Goal: Information Seeking & Learning: Get advice/opinions

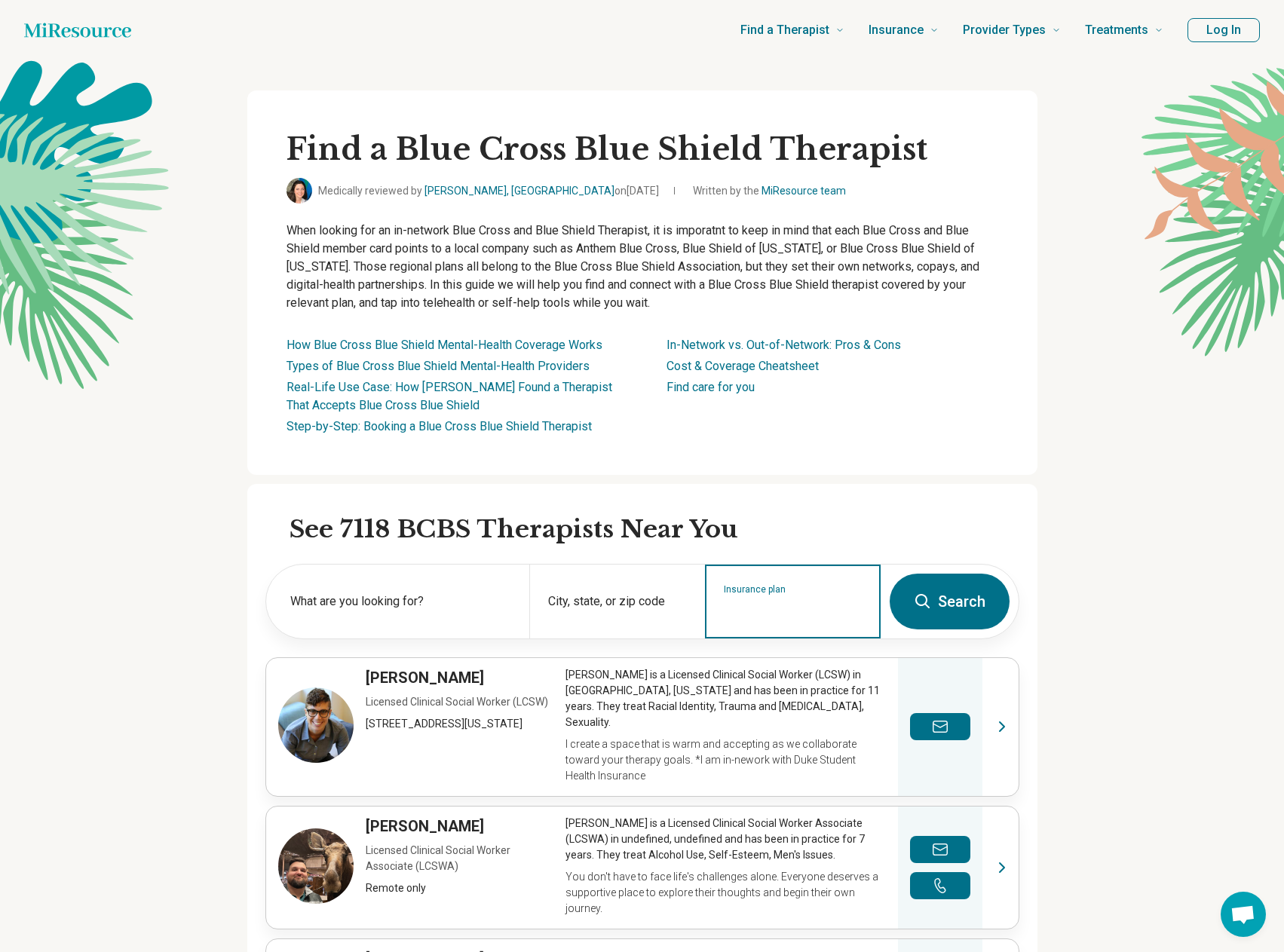
click at [776, 610] on input "Insurance plan" at bounding box center [792, 611] width 139 height 18
type input "******"
click at [873, 660] on icon "Suggestions" at bounding box center [871, 666] width 12 height 12
click at [802, 606] on input "Insurance plan" at bounding box center [792, 611] width 139 height 18
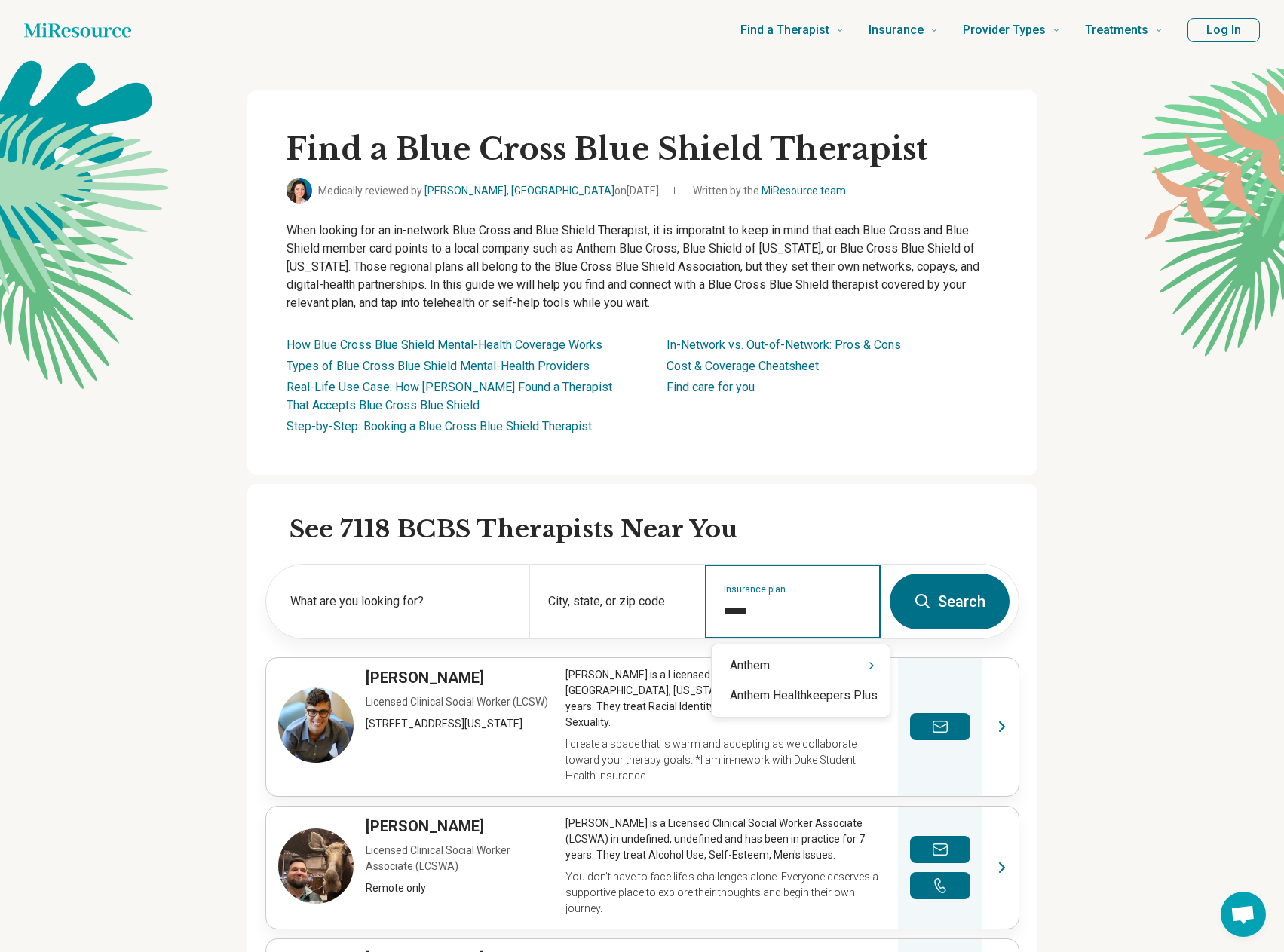
type input "******"
click at [737, 663] on div "Anthem" at bounding box center [800, 666] width 178 height 30
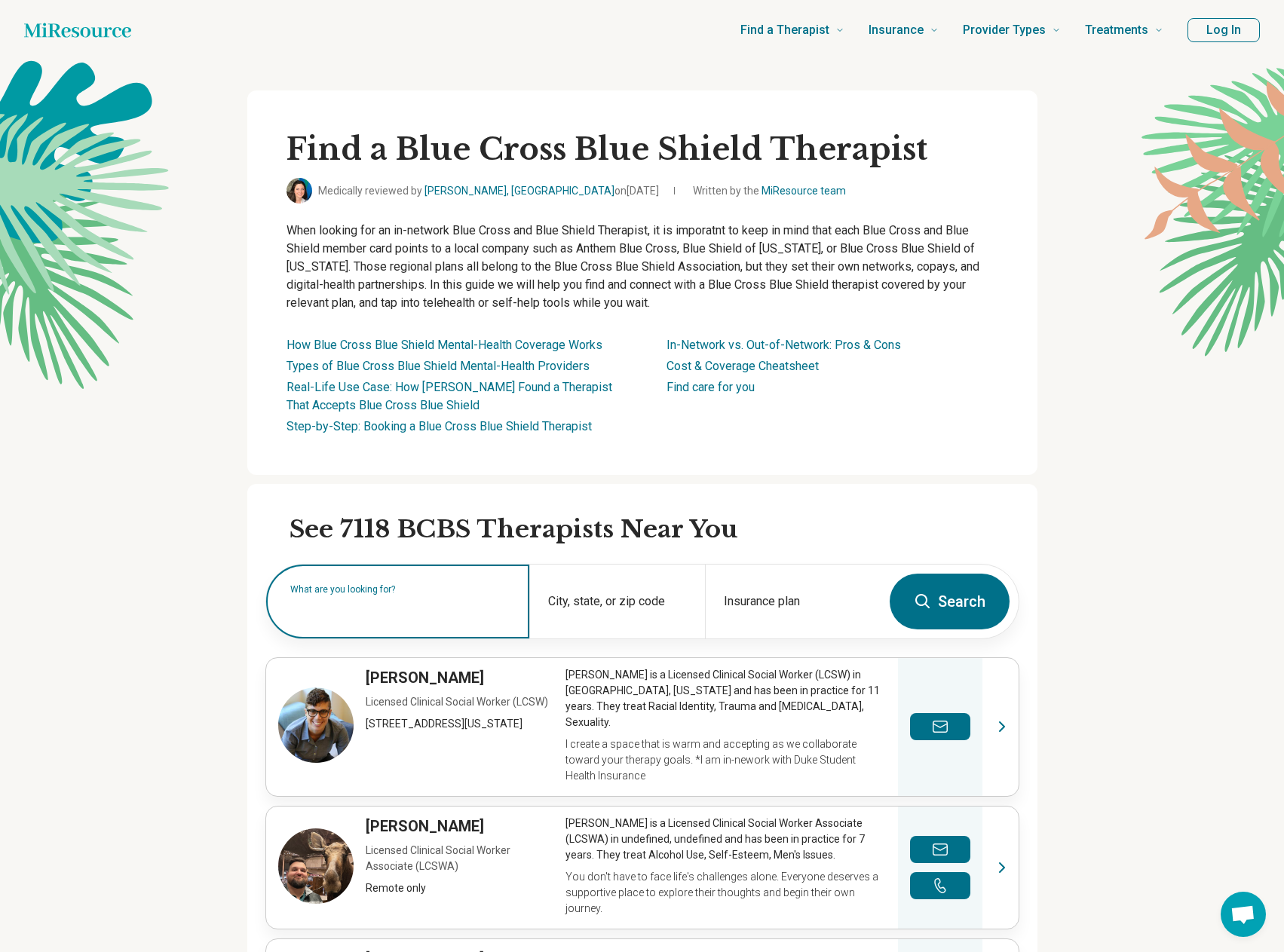
click at [393, 618] on input "text" at bounding box center [400, 609] width 221 height 18
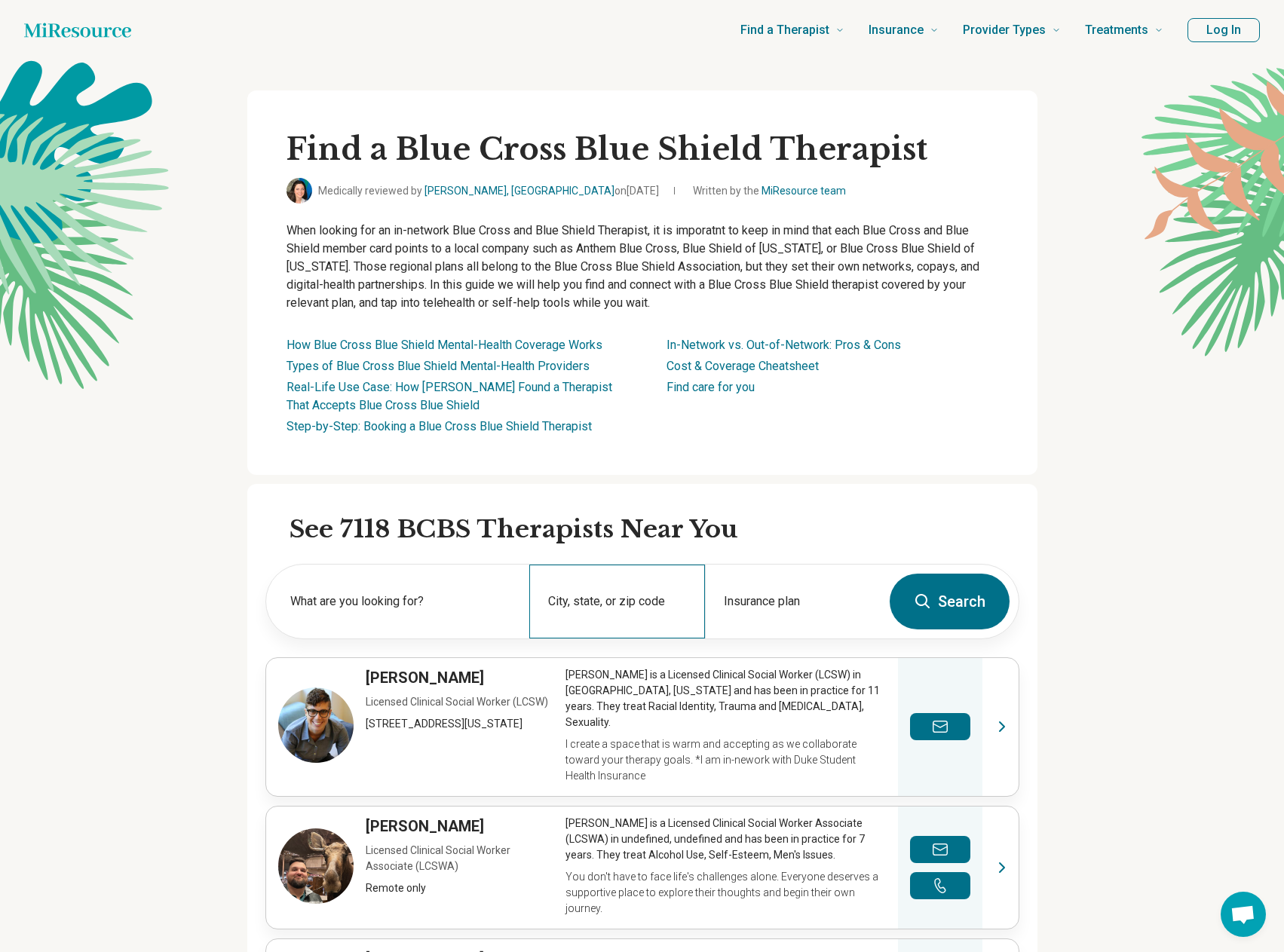
click at [583, 598] on div "City, state, or zip code" at bounding box center [617, 602] width 176 height 74
type input "*****"
click at [441, 593] on label "What are you looking for?" at bounding box center [400, 602] width 221 height 18
click at [955, 586] on button "Search" at bounding box center [949, 602] width 119 height 56
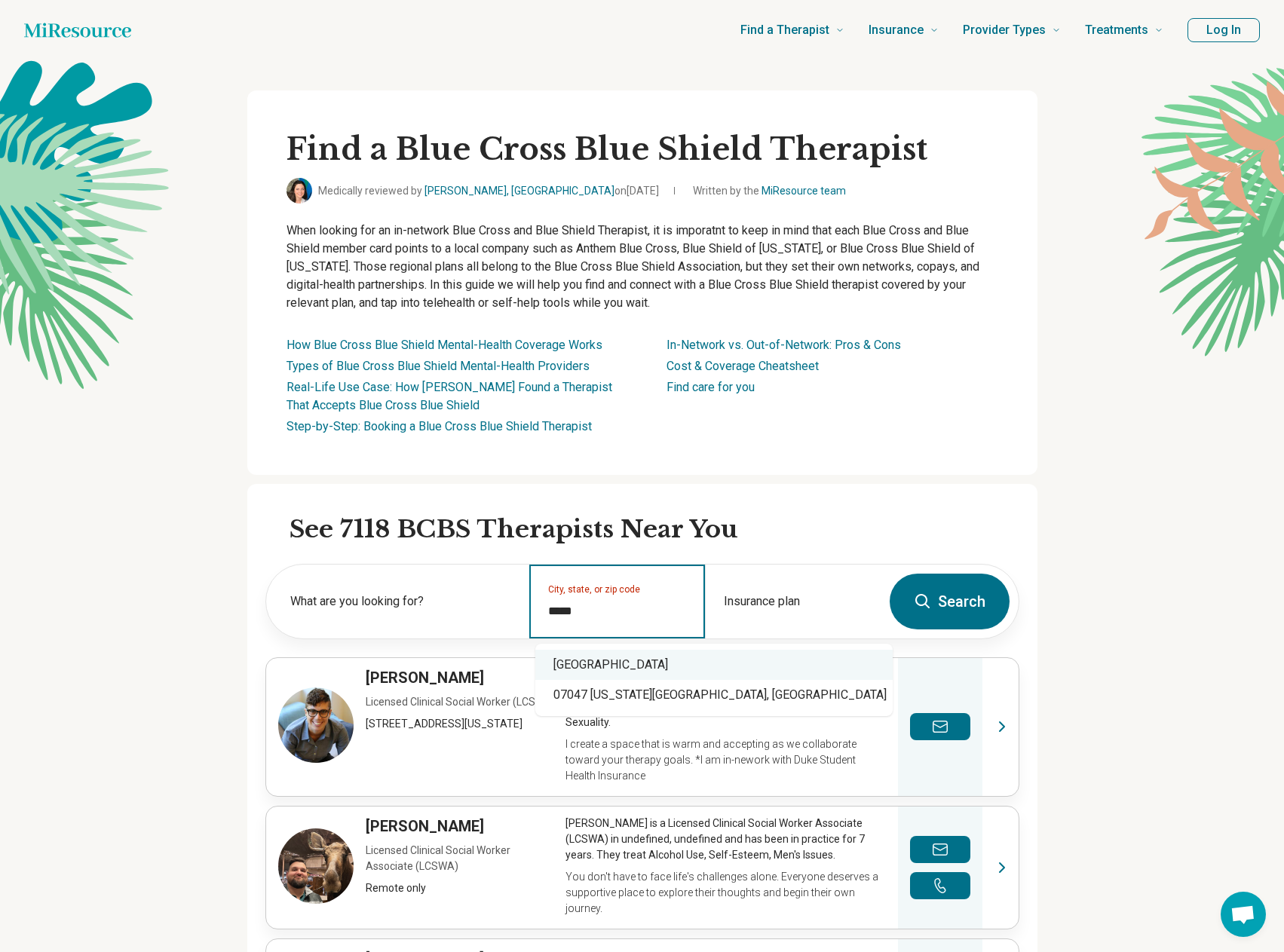
click at [669, 673] on div "[GEOGRAPHIC_DATA]" at bounding box center [714, 665] width 358 height 30
type input "**********"
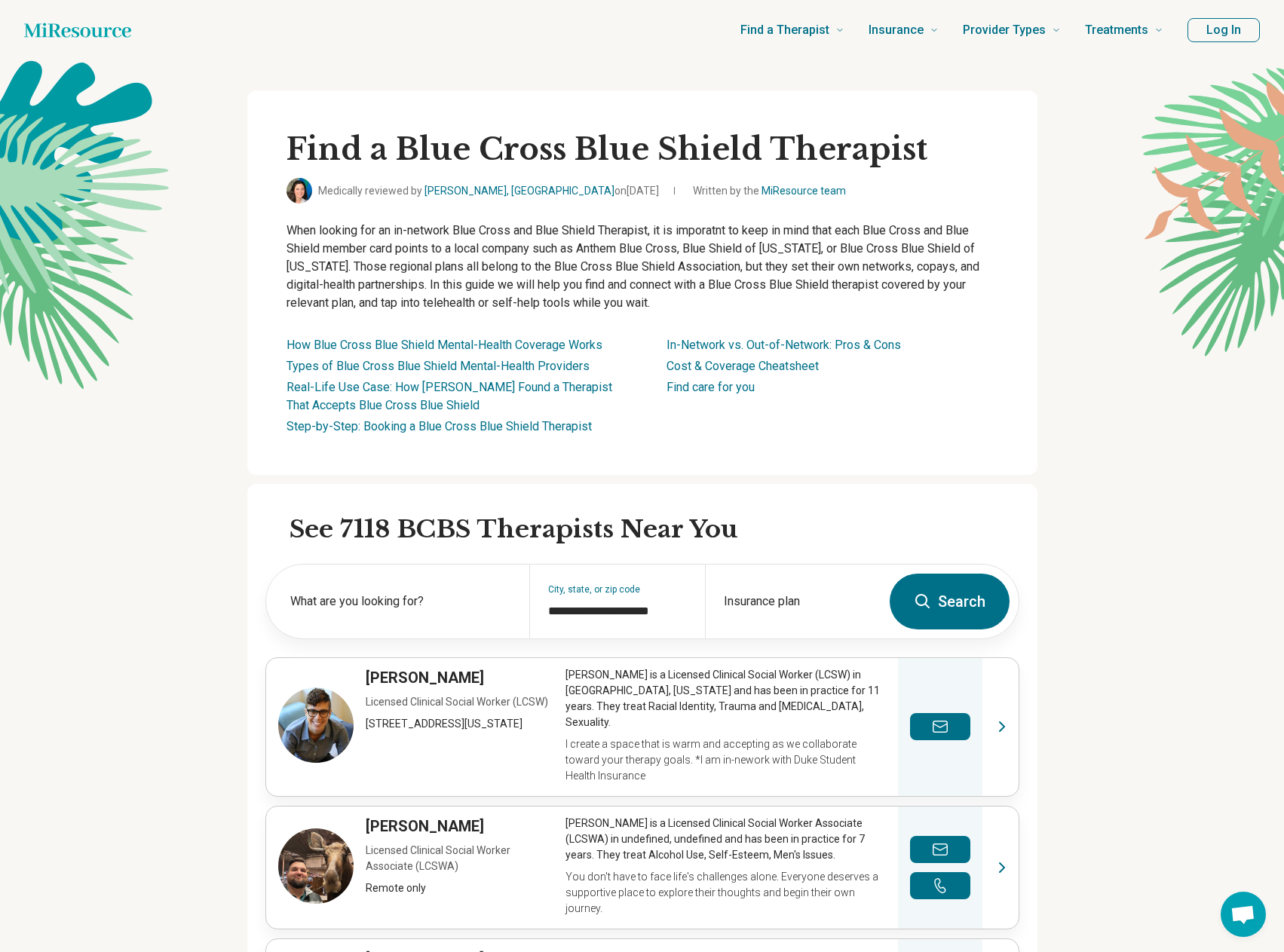
click at [973, 584] on button "Search" at bounding box center [949, 602] width 119 height 56
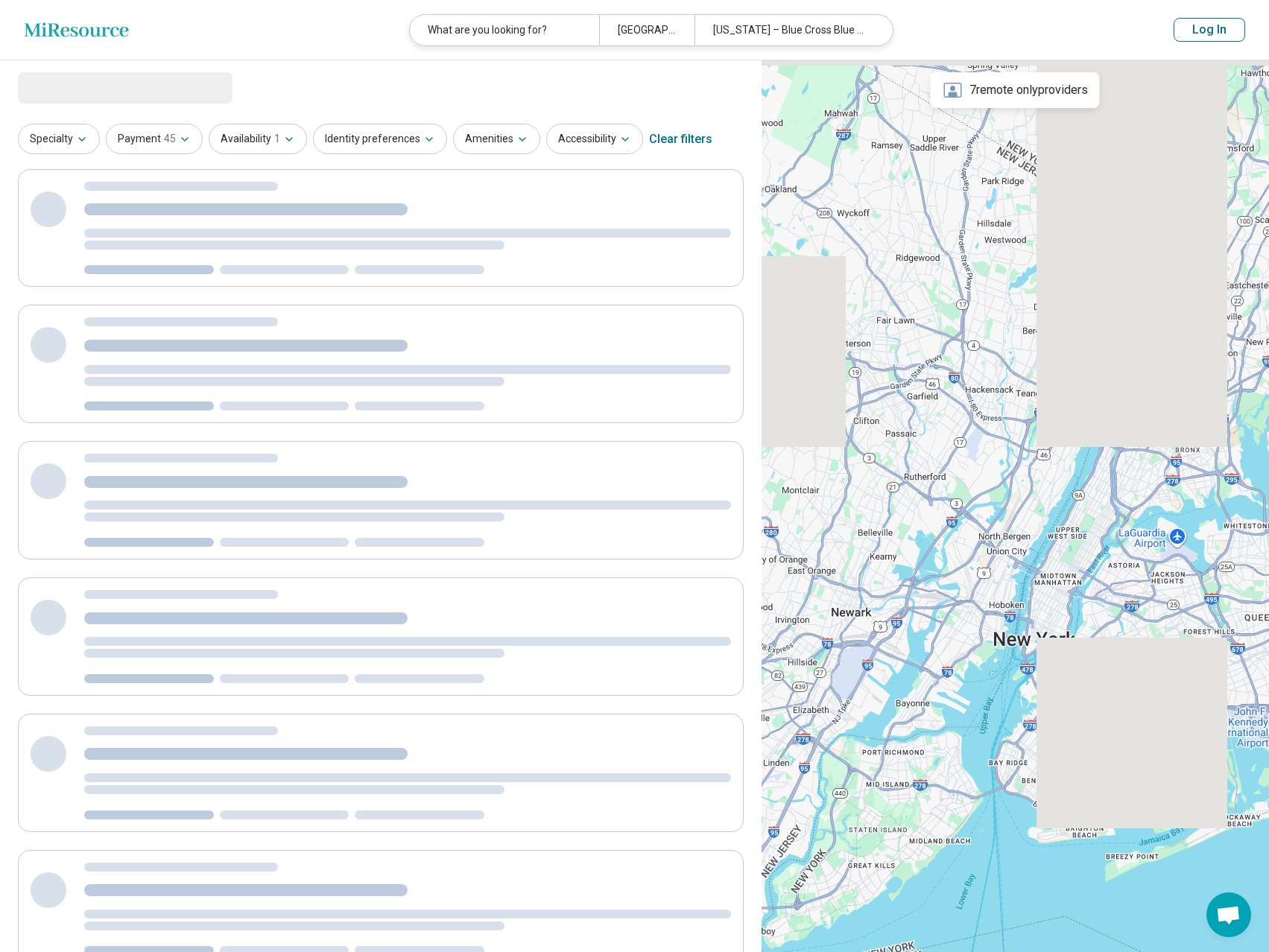
select select "***"
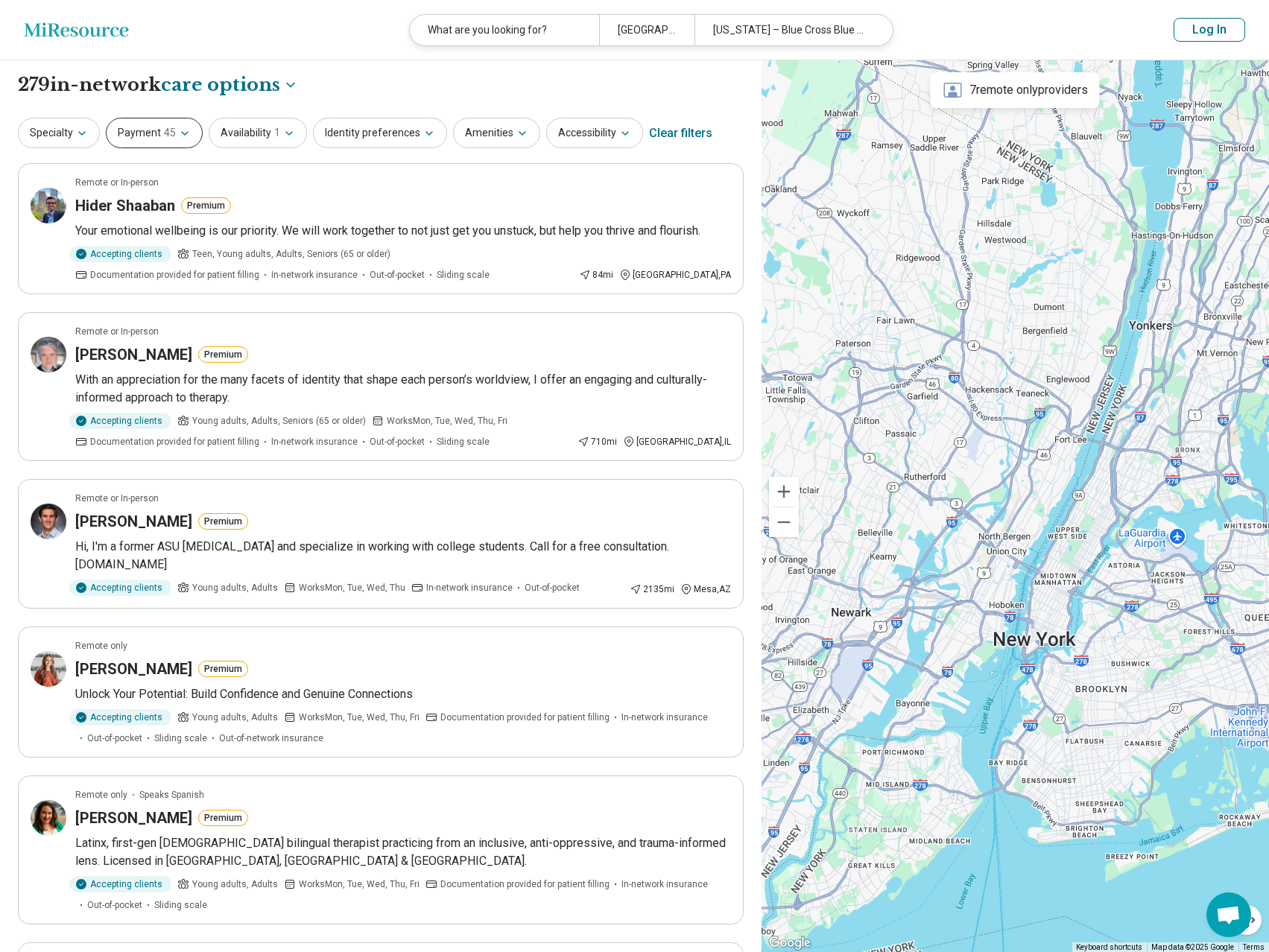
click at [179, 131] on icon "button" at bounding box center [185, 133] width 12 height 12
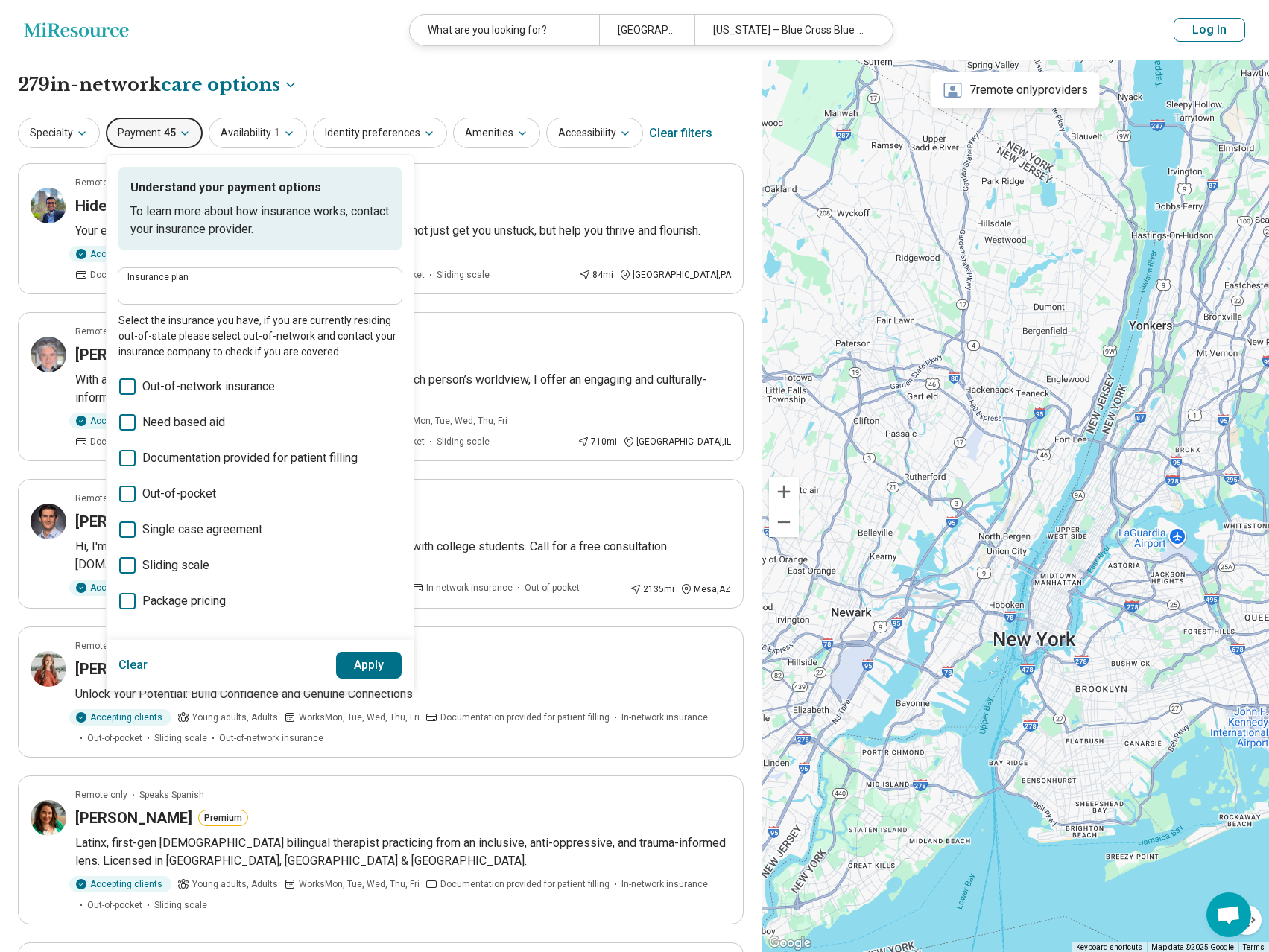
type input "**********"
click at [210, 289] on input "**********" at bounding box center [260, 291] width 266 height 18
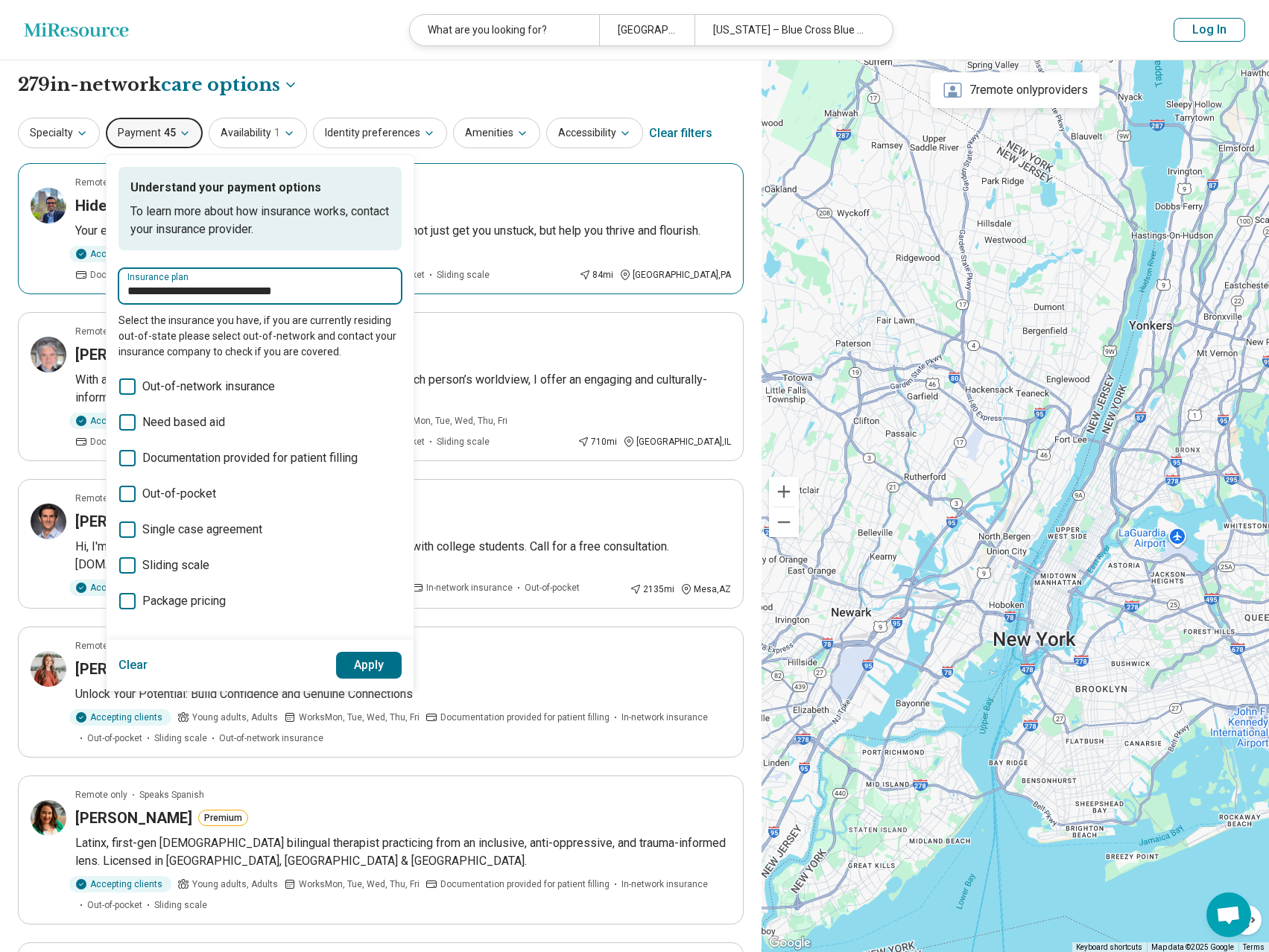
drag, startPoint x: 373, startPoint y: 293, endPoint x: 85, endPoint y: 289, distance: 288.0
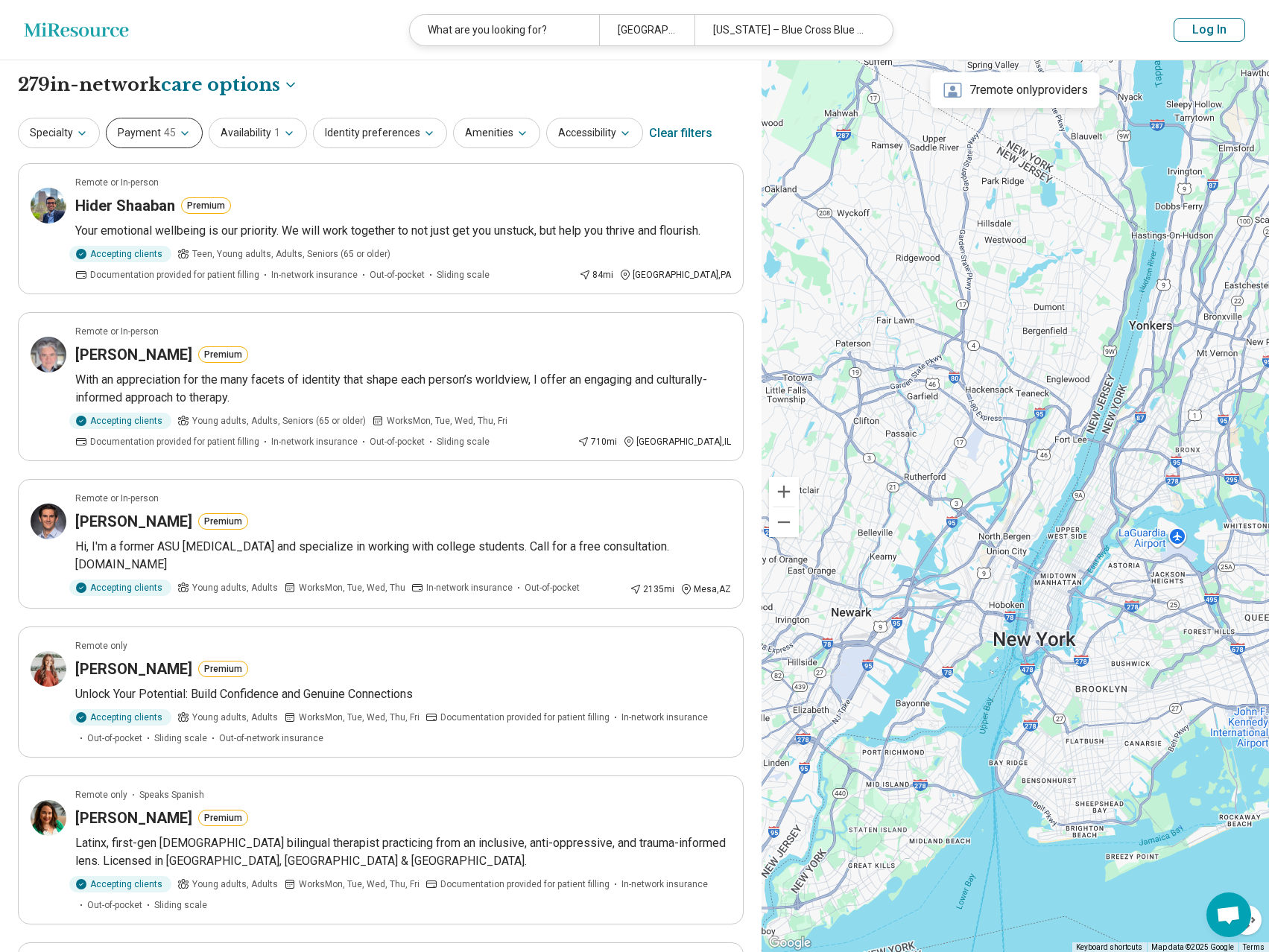
click at [170, 143] on button "Payment 45" at bounding box center [154, 133] width 97 height 31
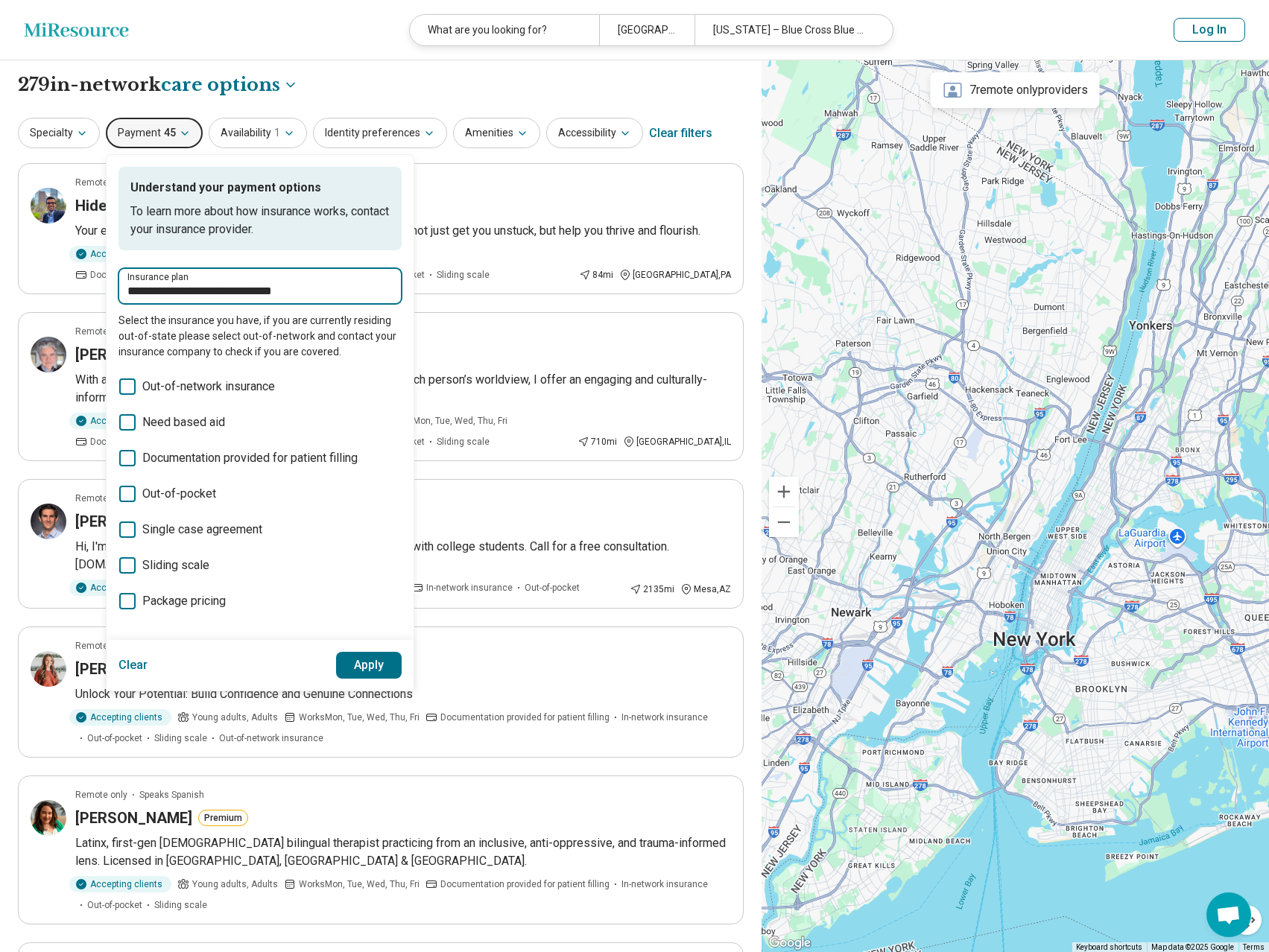
click at [212, 292] on input "**********" at bounding box center [260, 291] width 266 height 18
drag, startPoint x: 315, startPoint y: 292, endPoint x: 93, endPoint y: 281, distance: 222.3
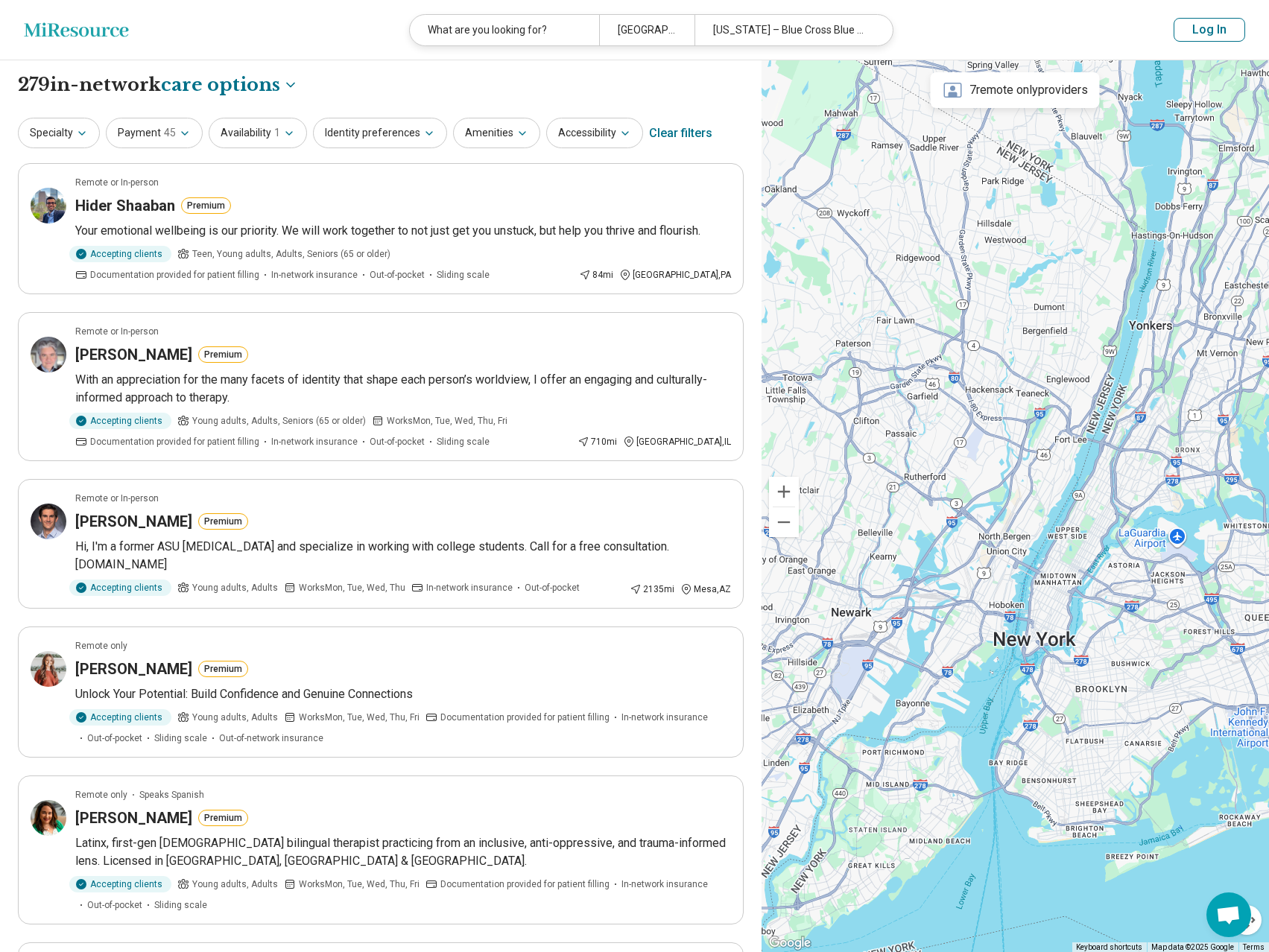
click at [670, 134] on div "Clear filters" at bounding box center [681, 133] width 63 height 36
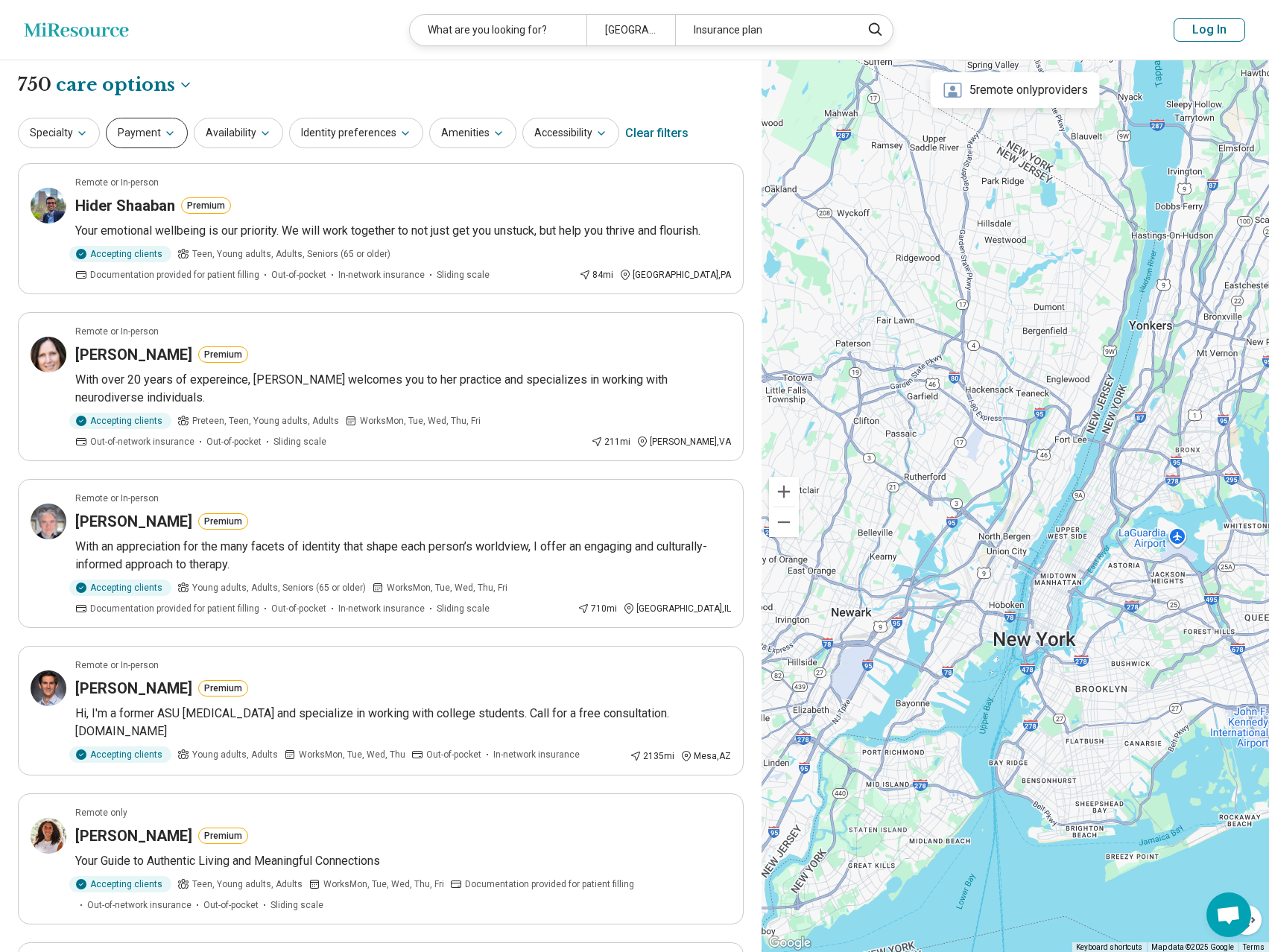
click at [147, 130] on button "Payment" at bounding box center [146, 133] width 82 height 31
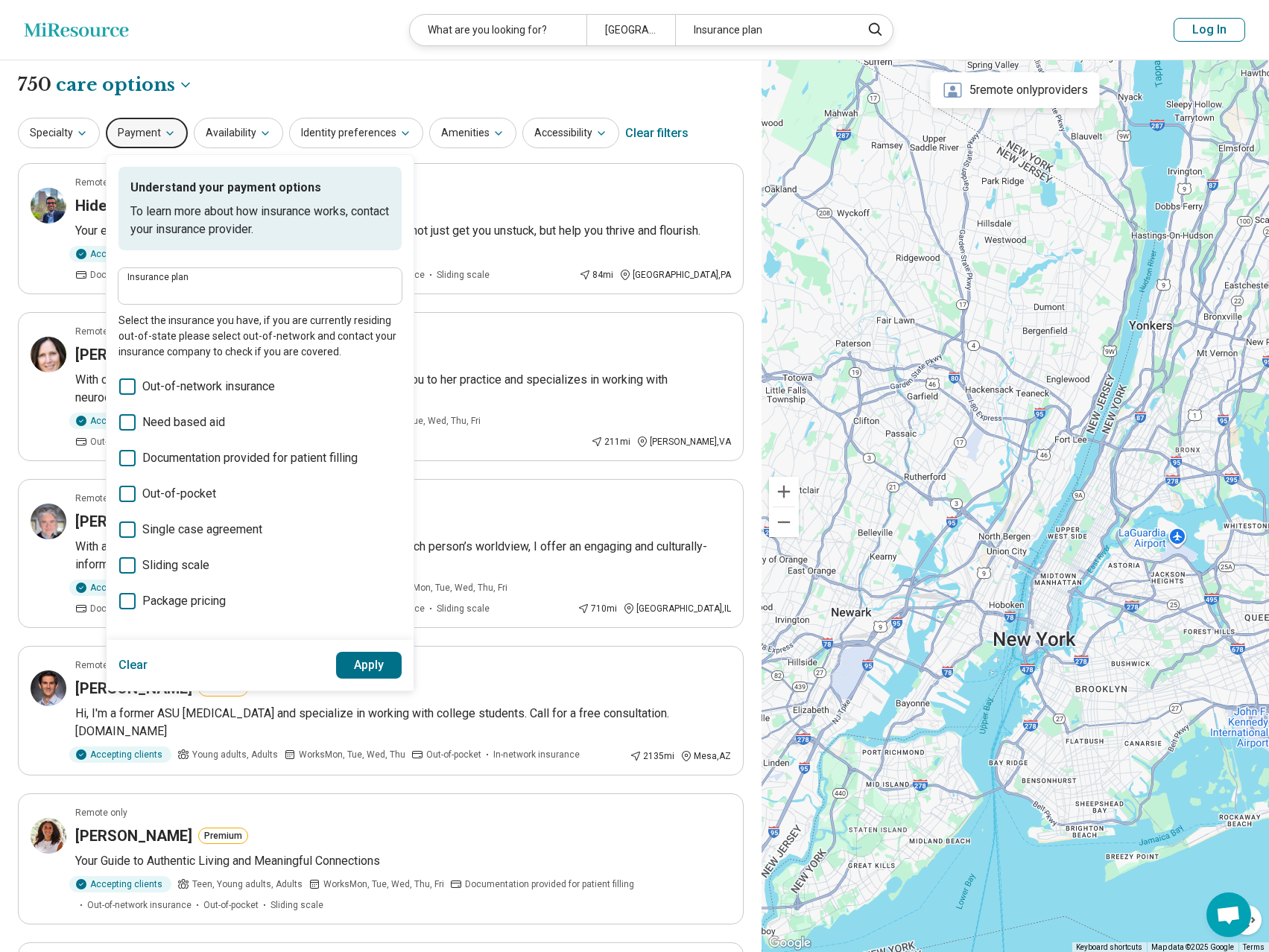
click at [173, 138] on button "Payment" at bounding box center [146, 133] width 82 height 31
click at [86, 135] on icon "button" at bounding box center [82, 133] width 12 height 12
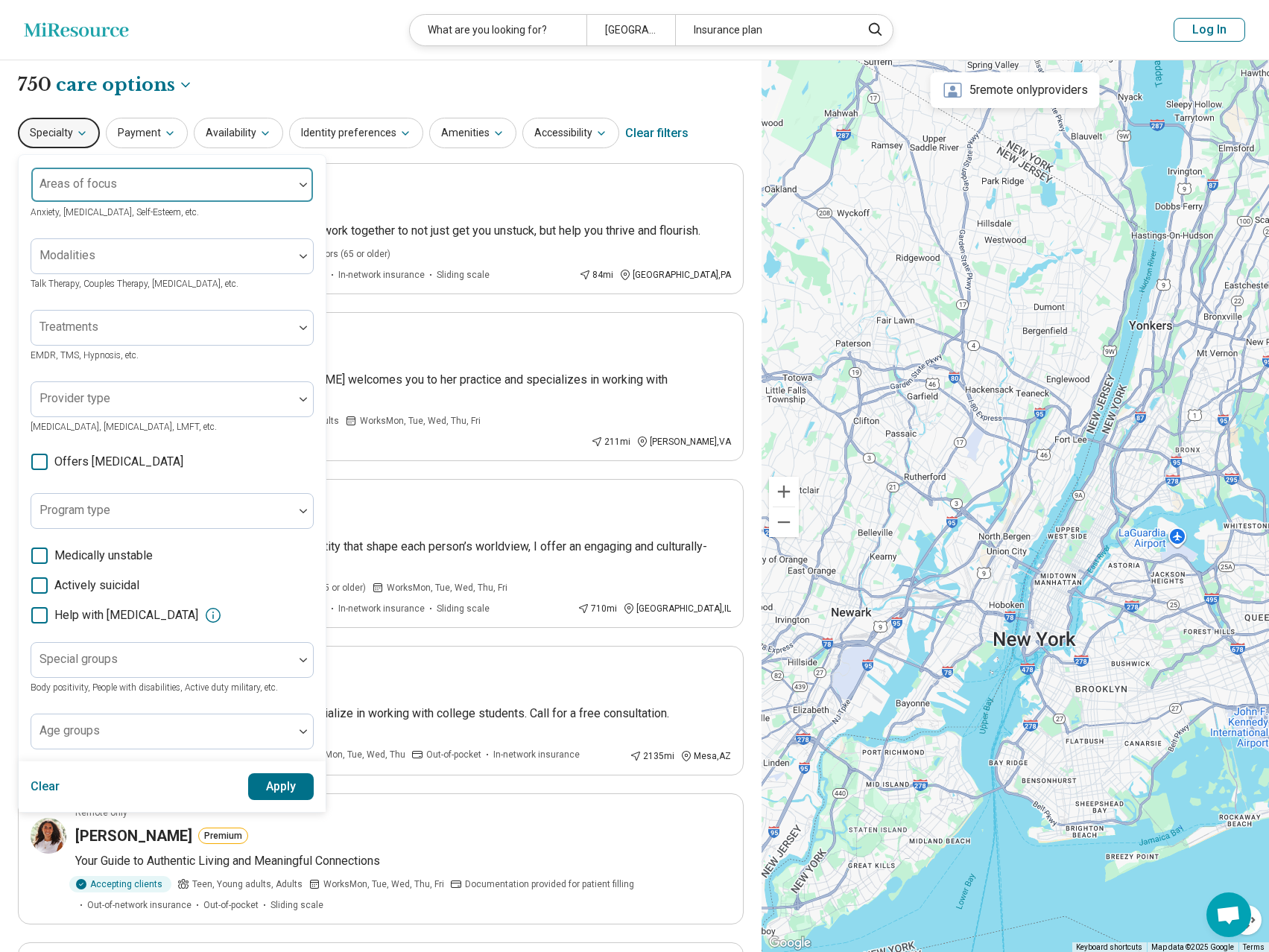
click at [155, 193] on div at bounding box center [162, 190] width 250 height 21
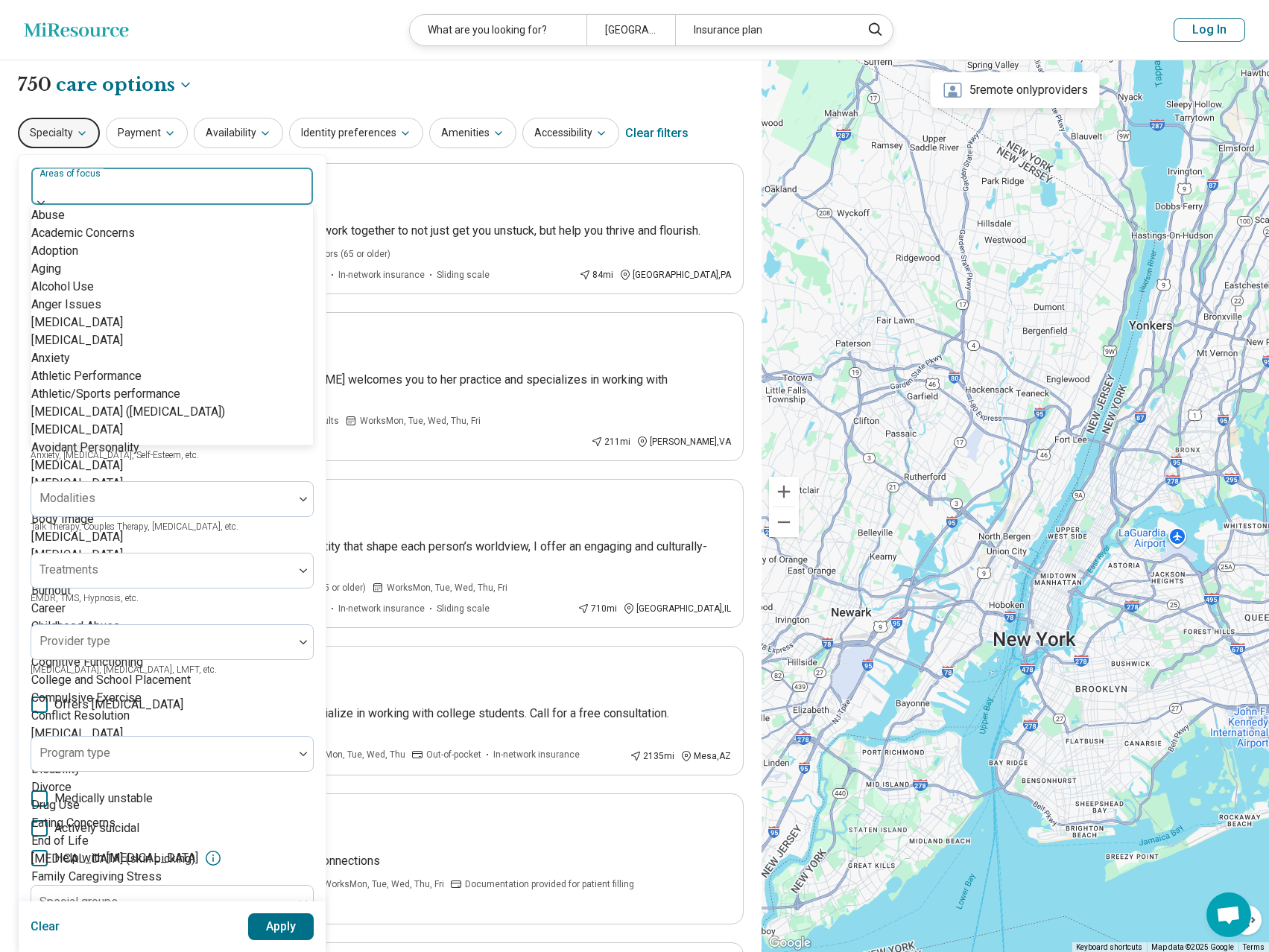
scroll to position [2533, 0]
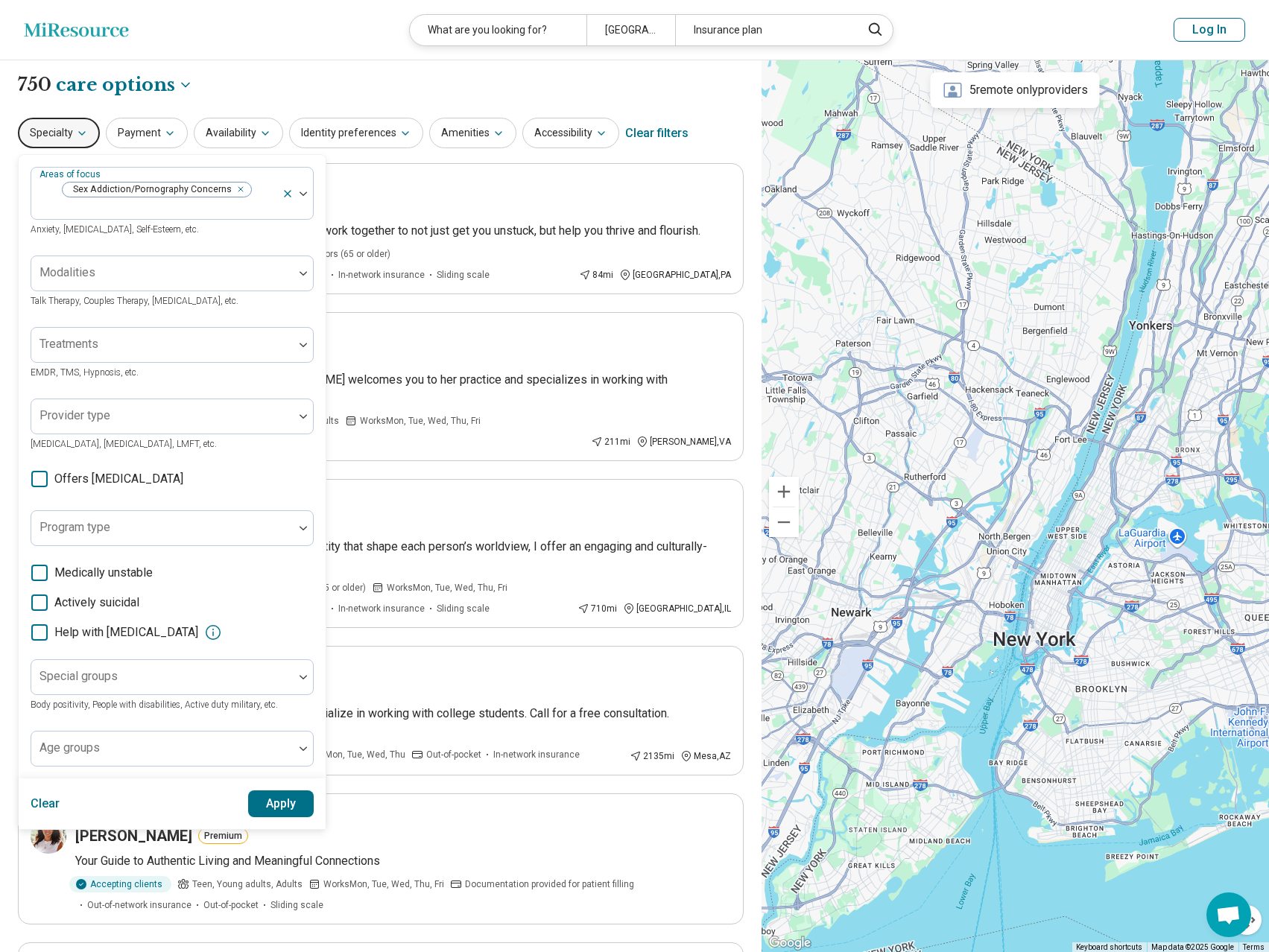
click at [280, 790] on button "Apply" at bounding box center [281, 804] width 67 height 27
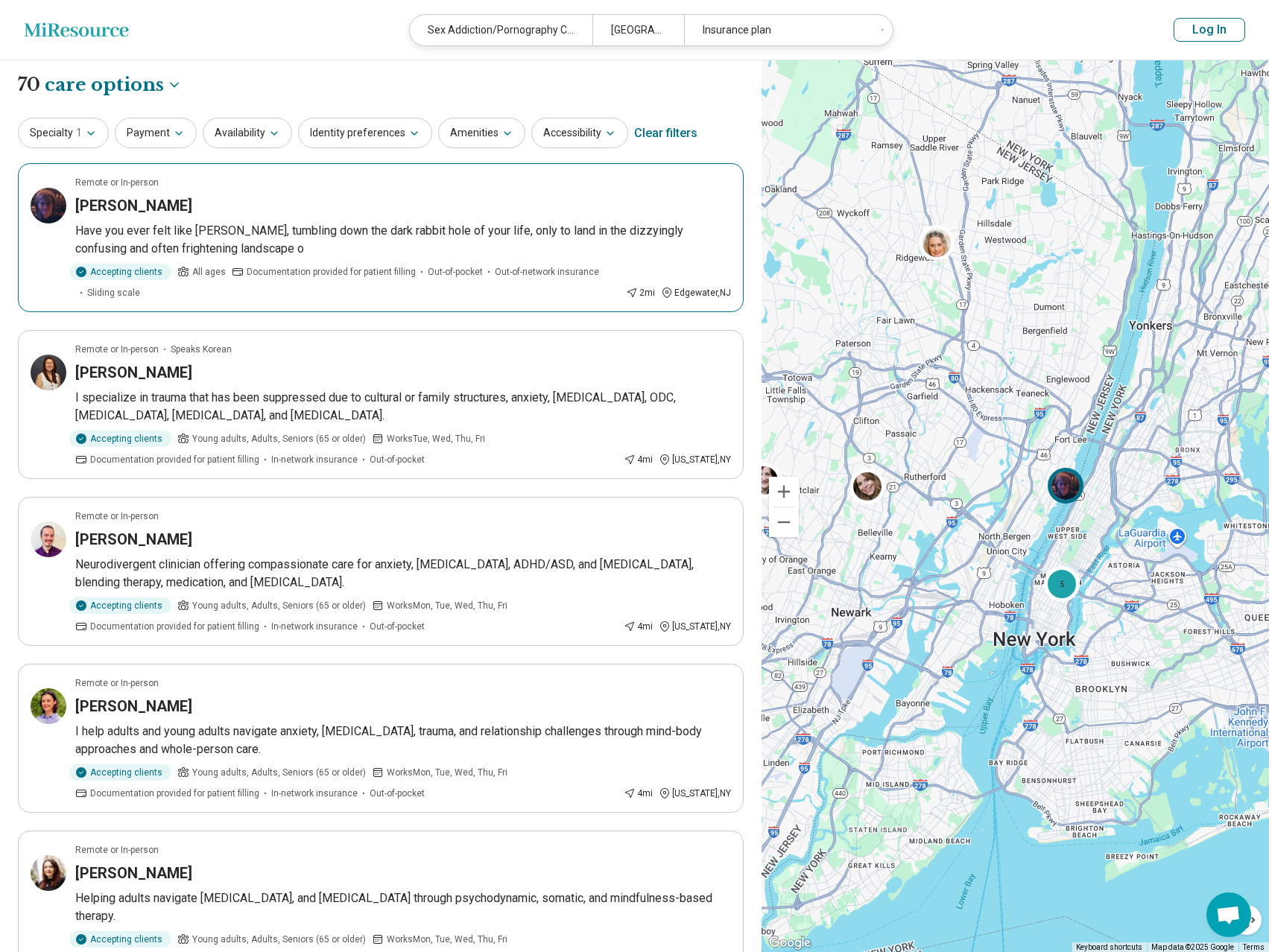
drag, startPoint x: 399, startPoint y: 242, endPoint x: 276, endPoint y: 207, distance: 127.9
click at [276, 207] on div "[PERSON_NAME]" at bounding box center [403, 205] width 656 height 21
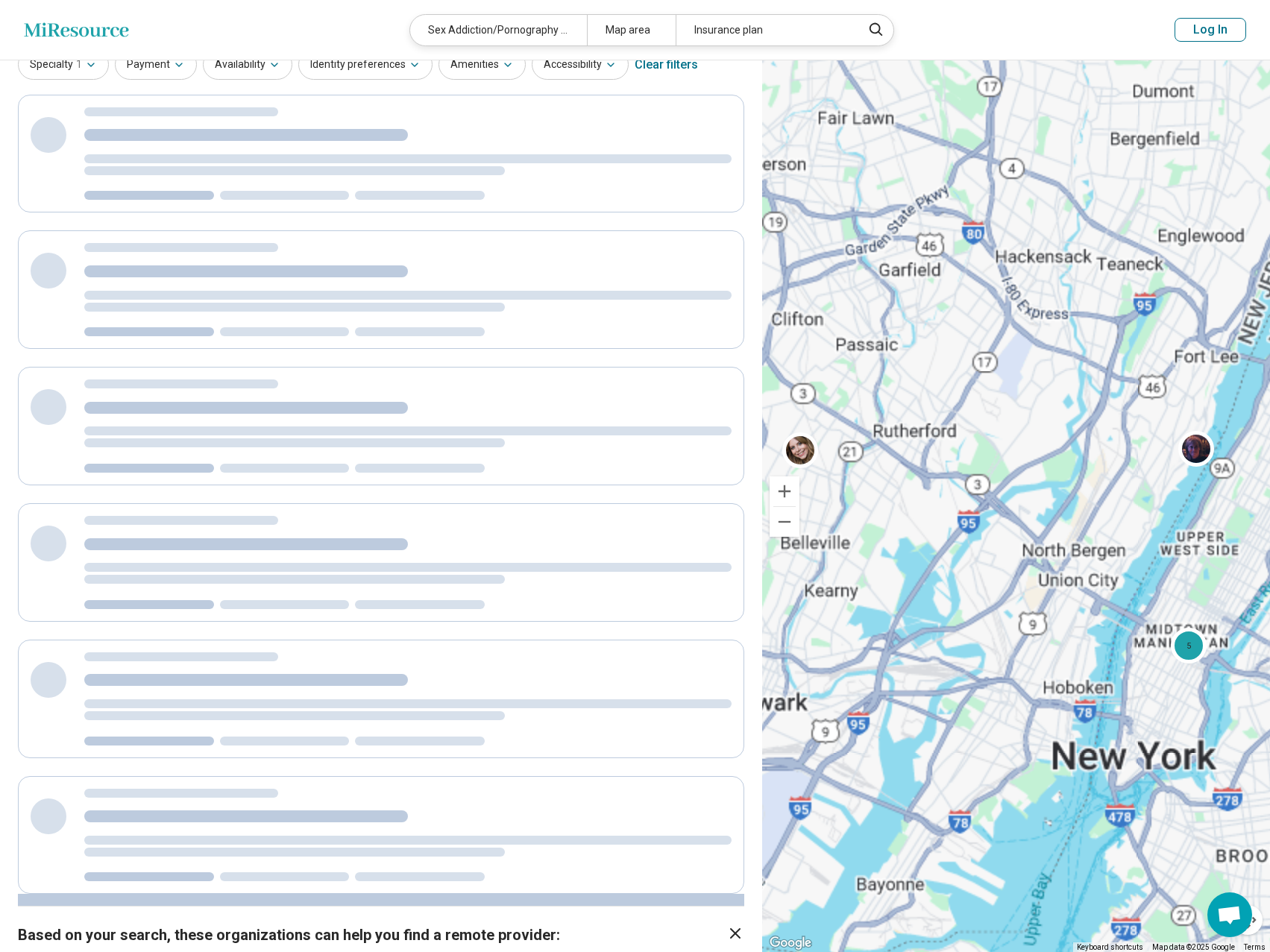
scroll to position [7, 0]
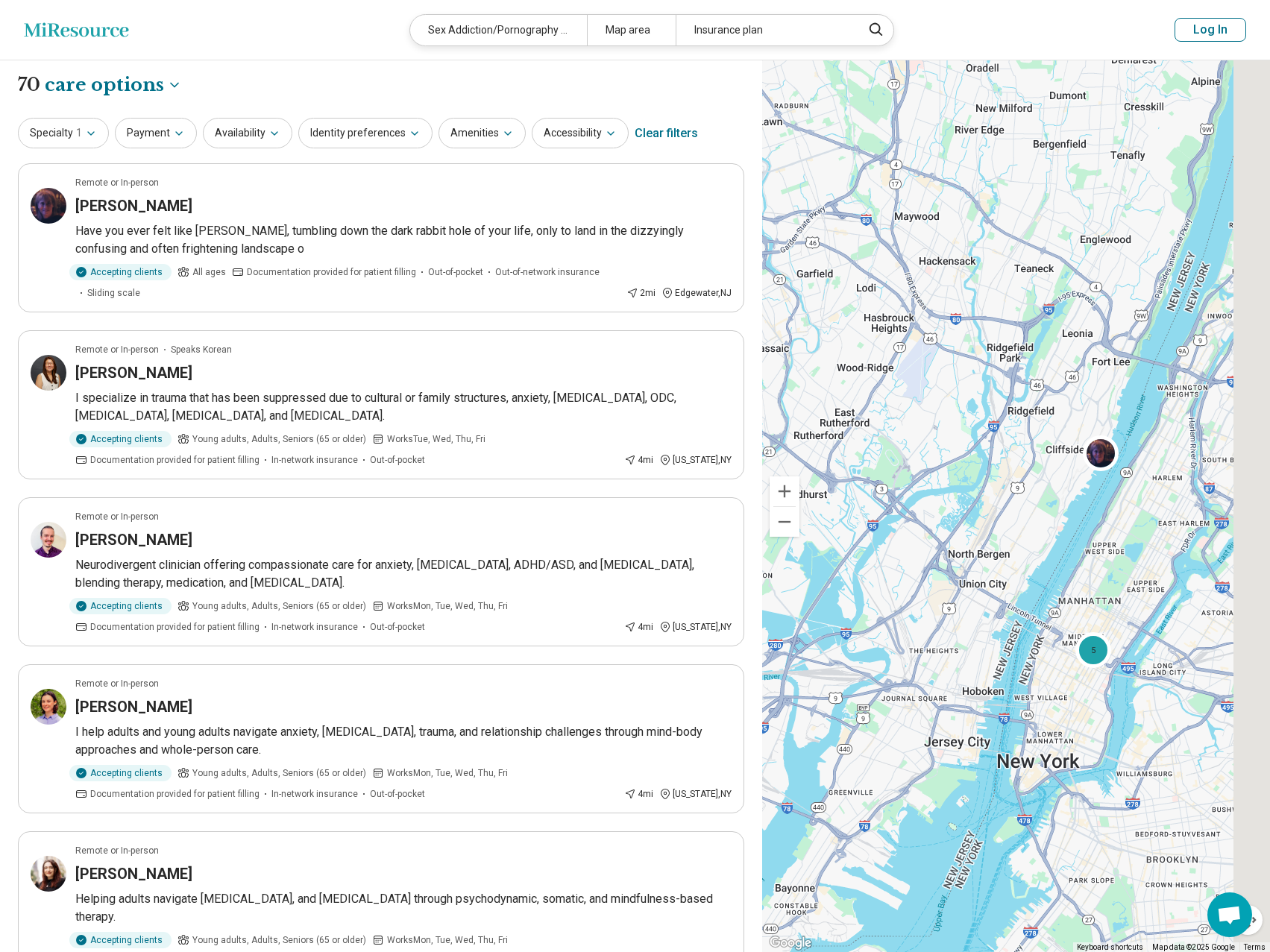
drag, startPoint x: 1057, startPoint y: 652, endPoint x: 995, endPoint y: 644, distance: 62.5
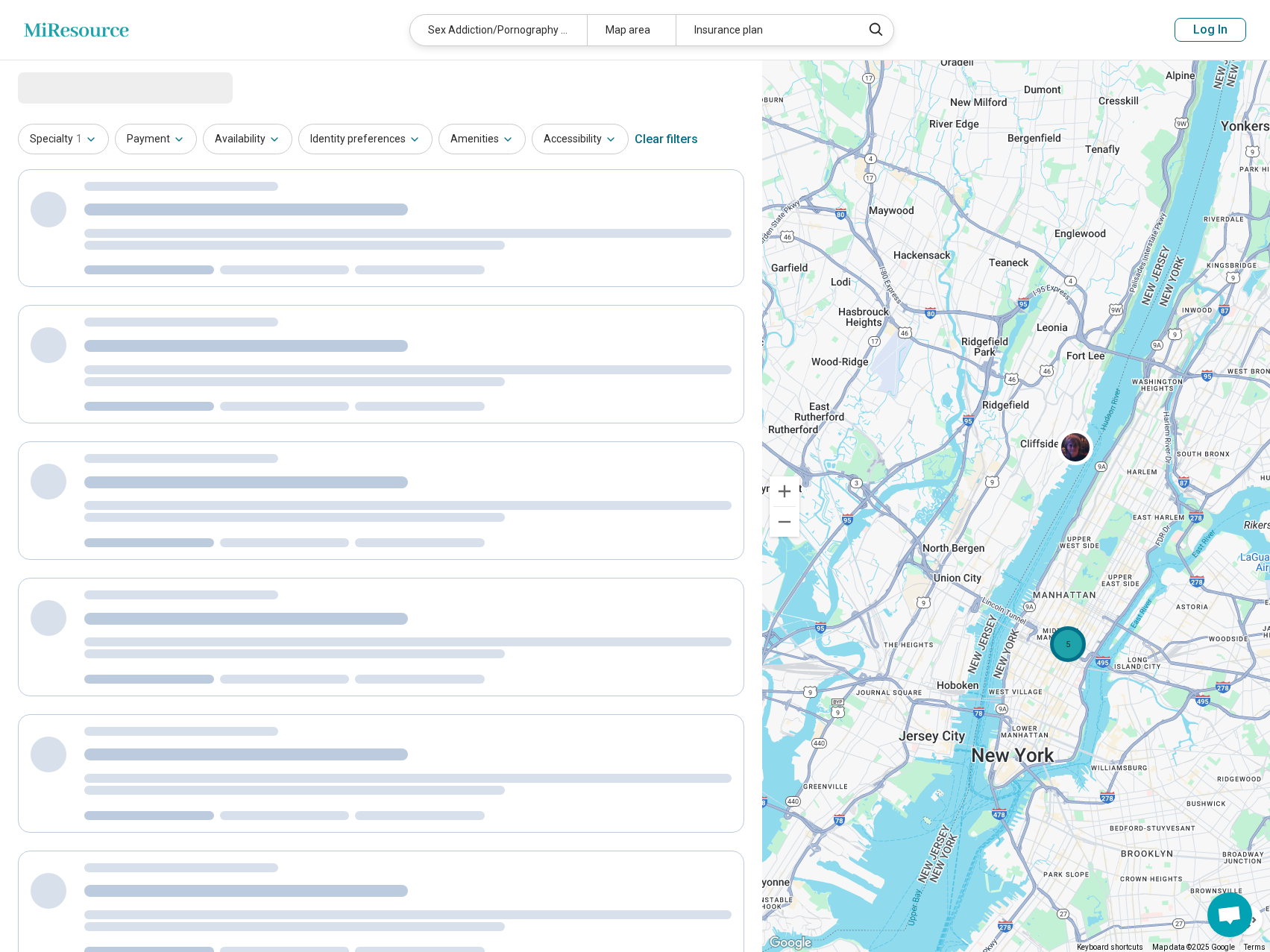
click at [1064, 652] on div "5" at bounding box center [1068, 644] width 36 height 36
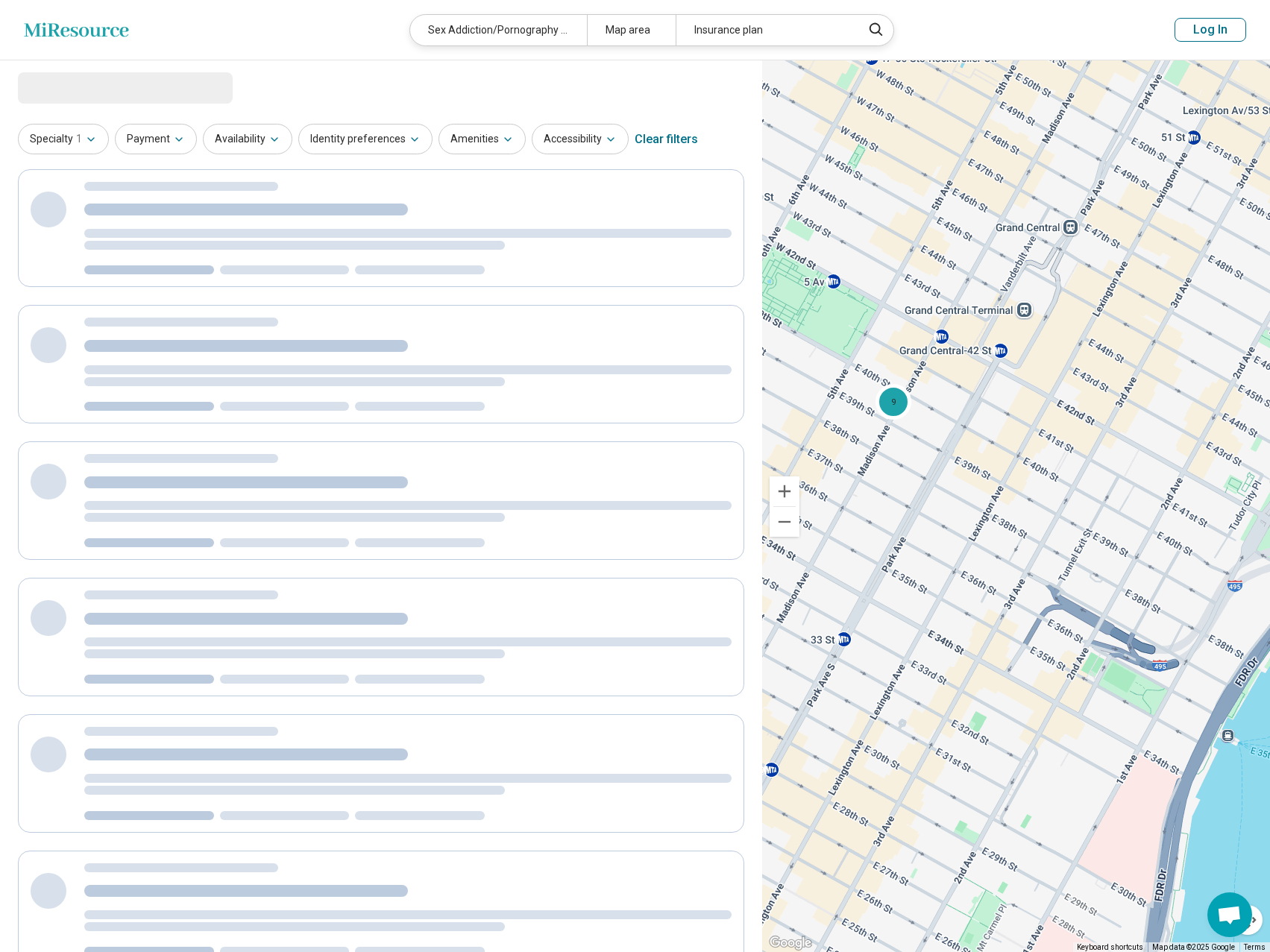
drag, startPoint x: 1009, startPoint y: 603, endPoint x: 1221, endPoint y: 666, distance: 221.2
click at [1221, 666] on div "9" at bounding box center [1016, 506] width 508 height 892
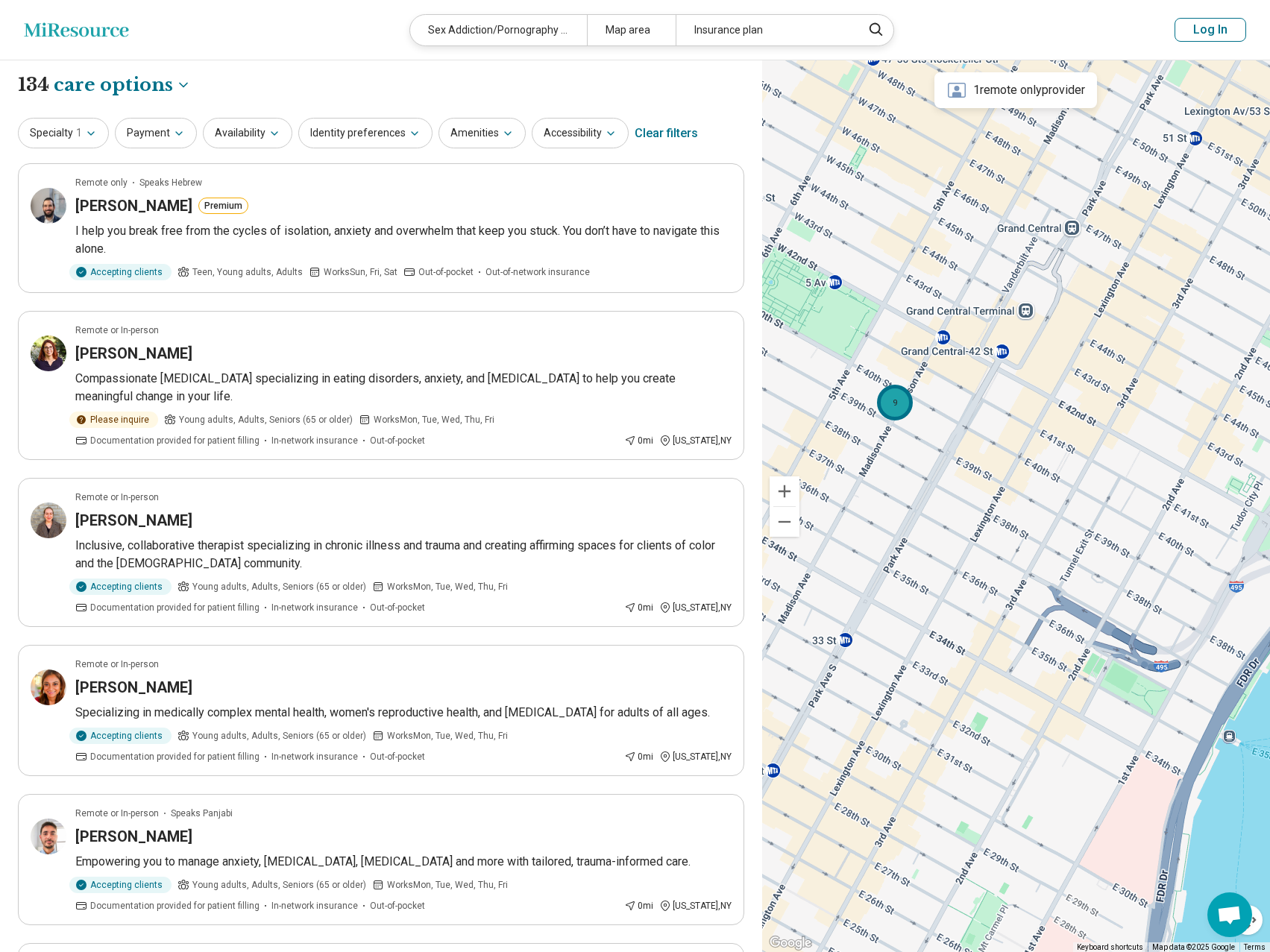
click at [896, 405] on div "9" at bounding box center [895, 402] width 36 height 36
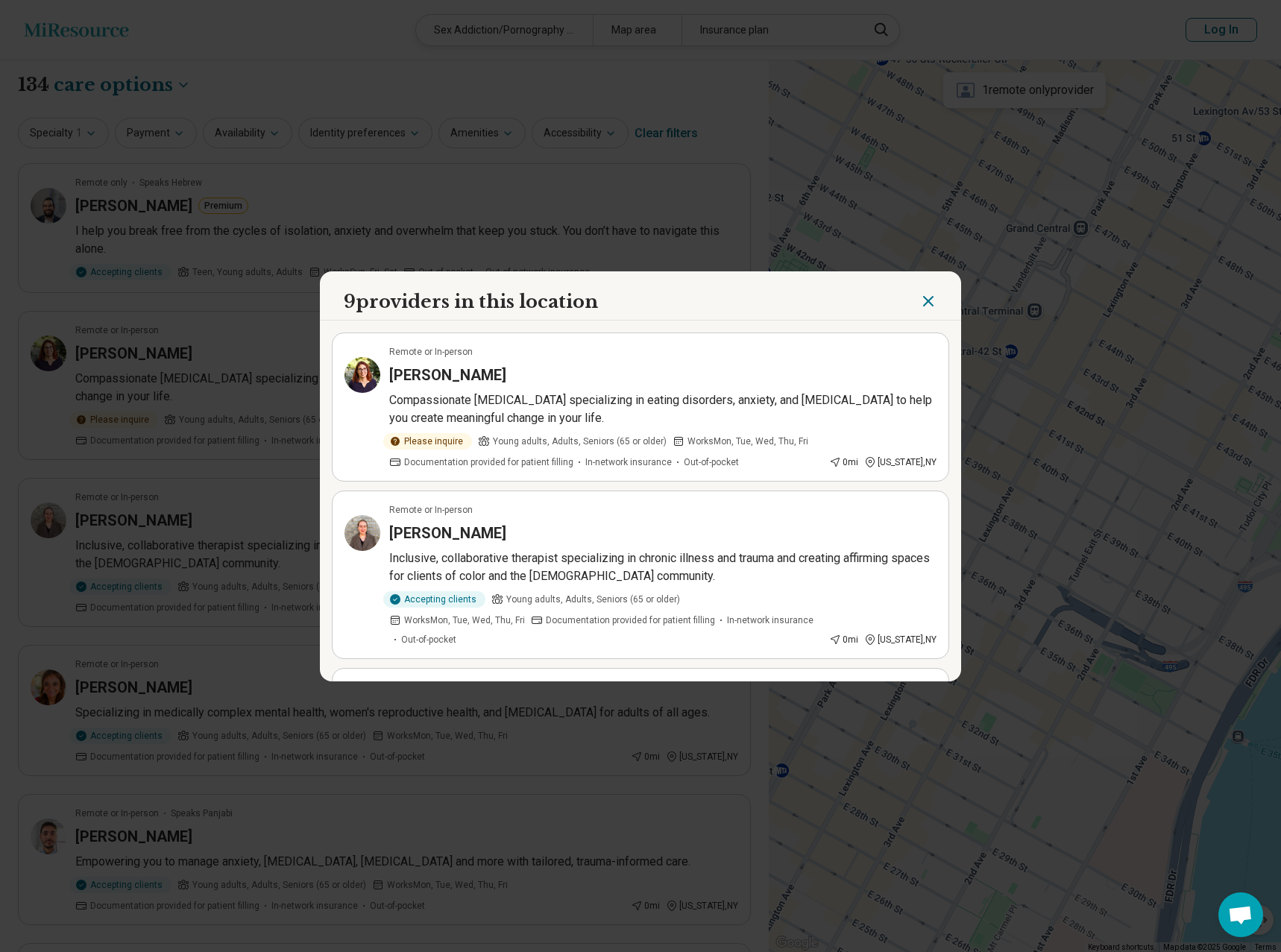
click at [922, 299] on icon "Close" at bounding box center [928, 301] width 18 height 18
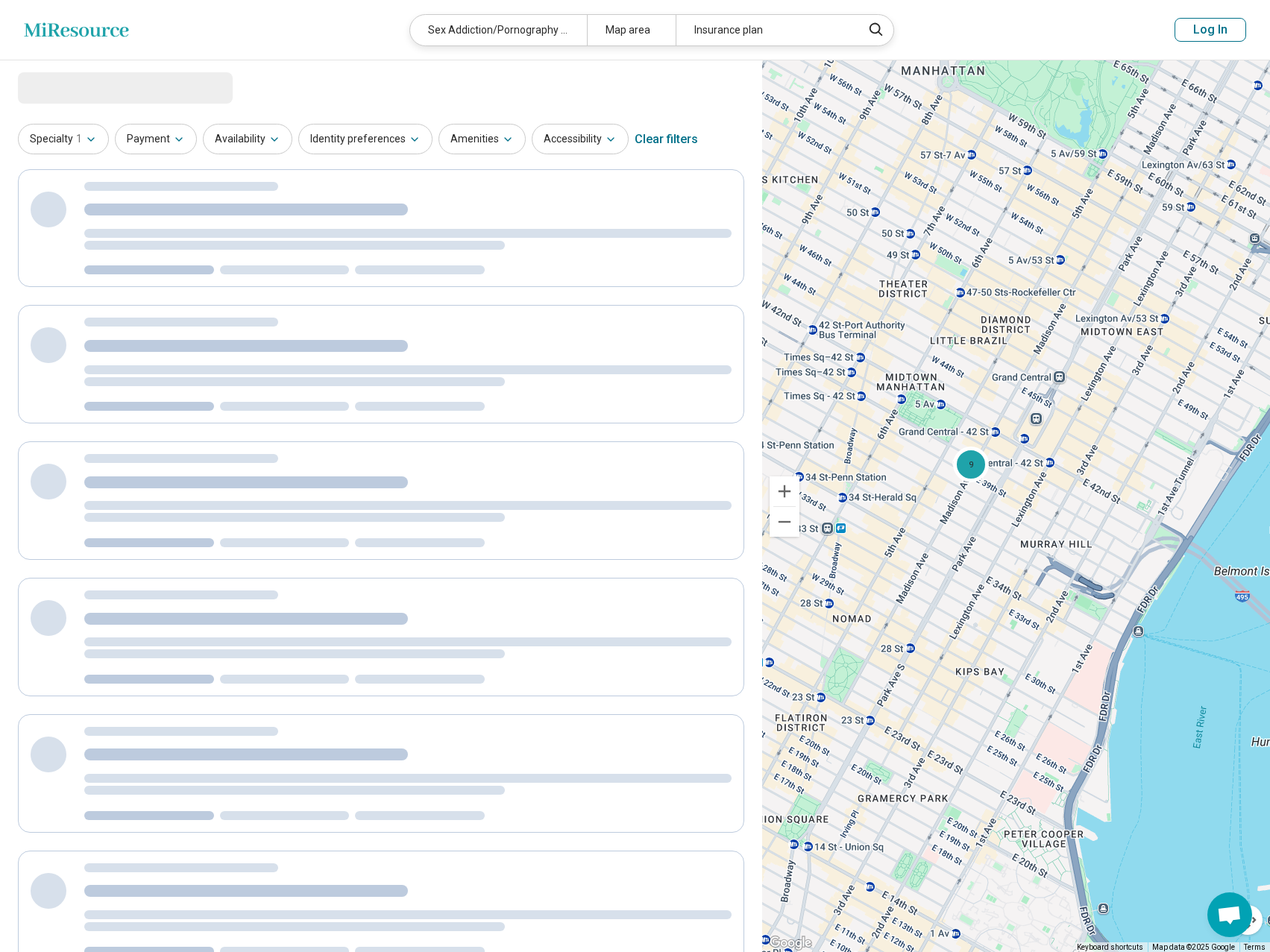
drag, startPoint x: 1119, startPoint y: 413, endPoint x: 1088, endPoint y: 501, distance: 93.3
click at [1088, 501] on div "9" at bounding box center [1016, 506] width 508 height 892
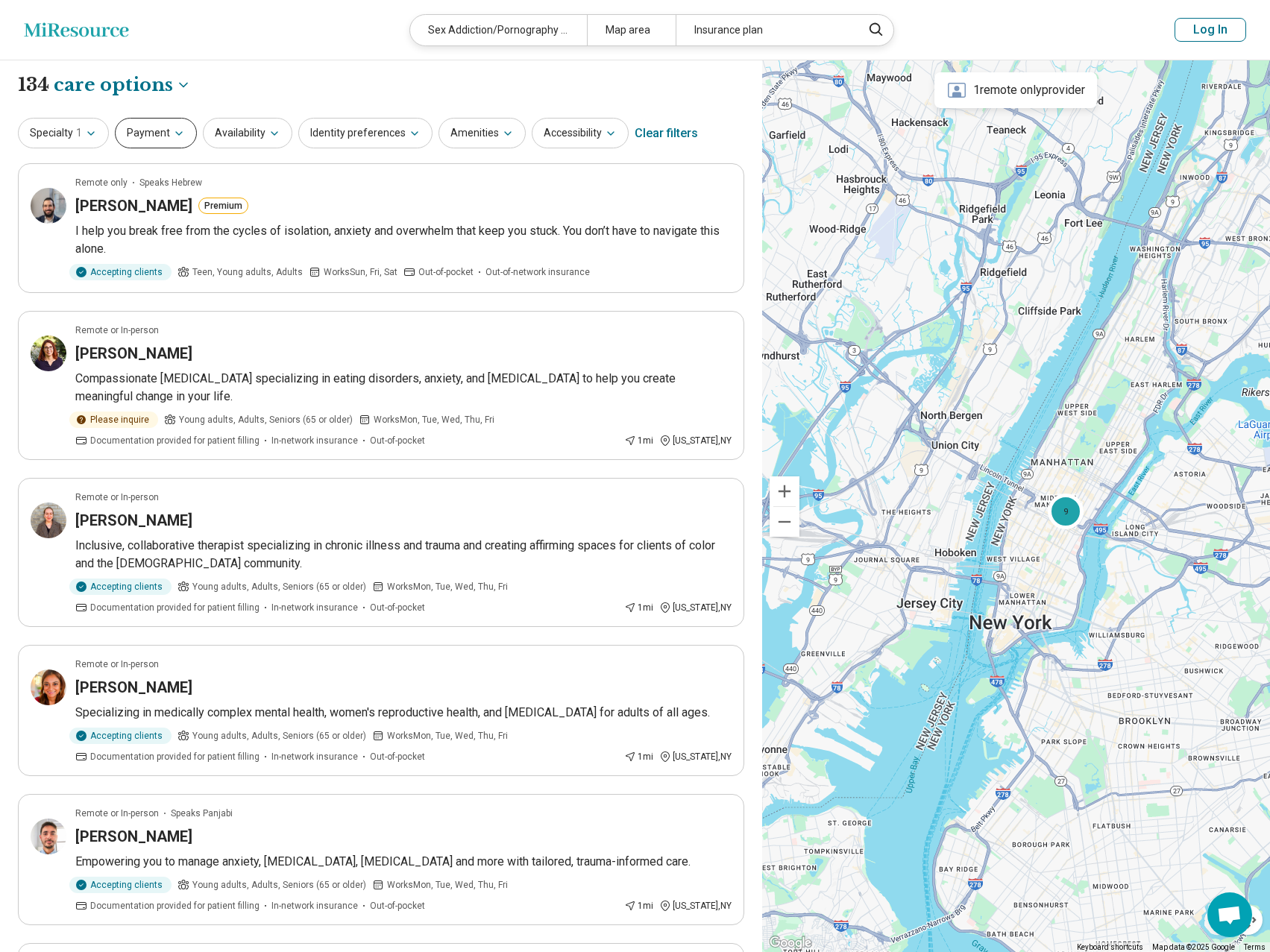
click at [174, 136] on icon "button" at bounding box center [178, 133] width 12 height 12
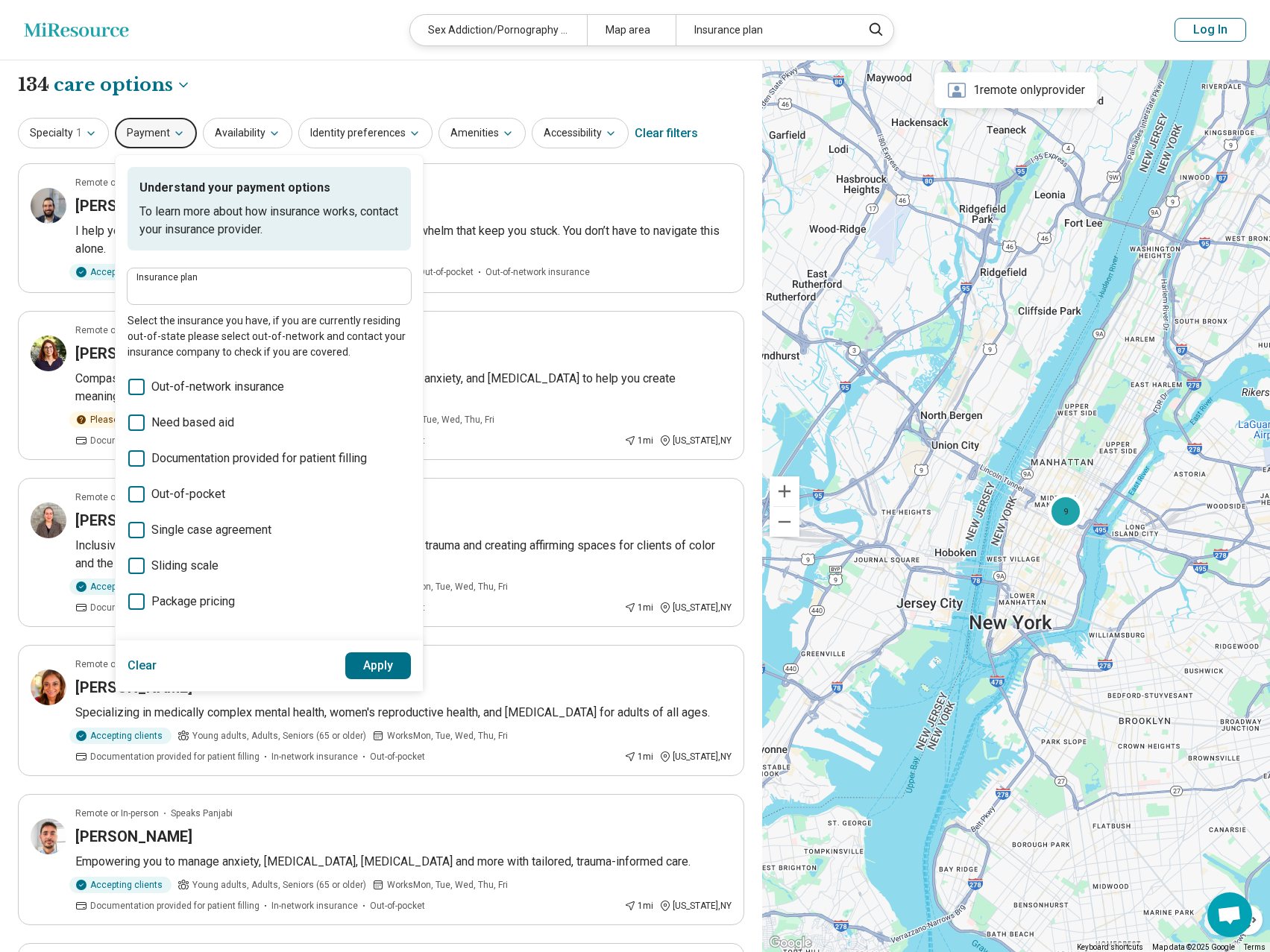
click at [169, 140] on button "Payment" at bounding box center [155, 133] width 82 height 31
click at [94, 134] on icon "button" at bounding box center [90, 133] width 12 height 12
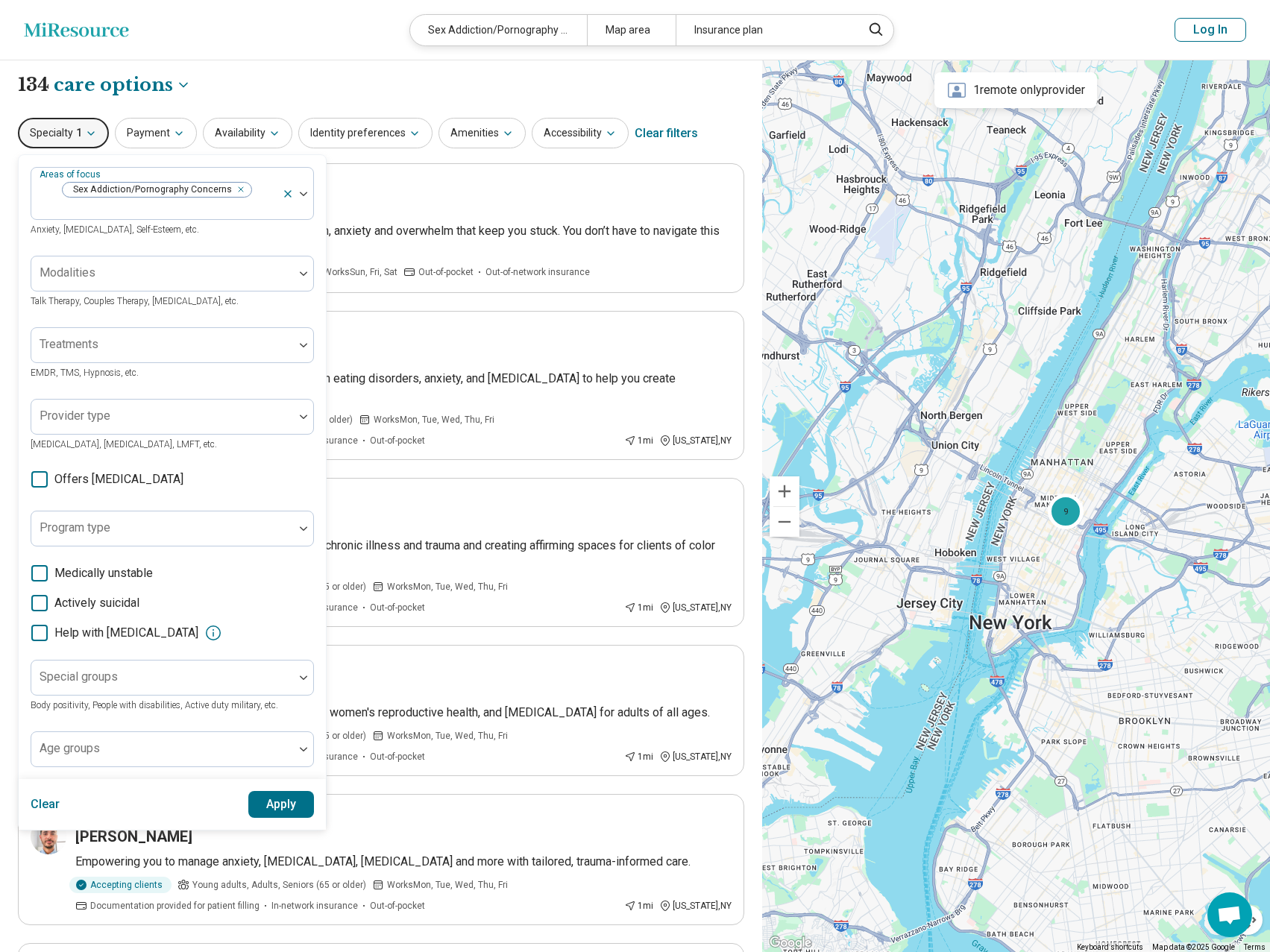
click at [94, 134] on icon "button" at bounding box center [90, 133] width 12 height 12
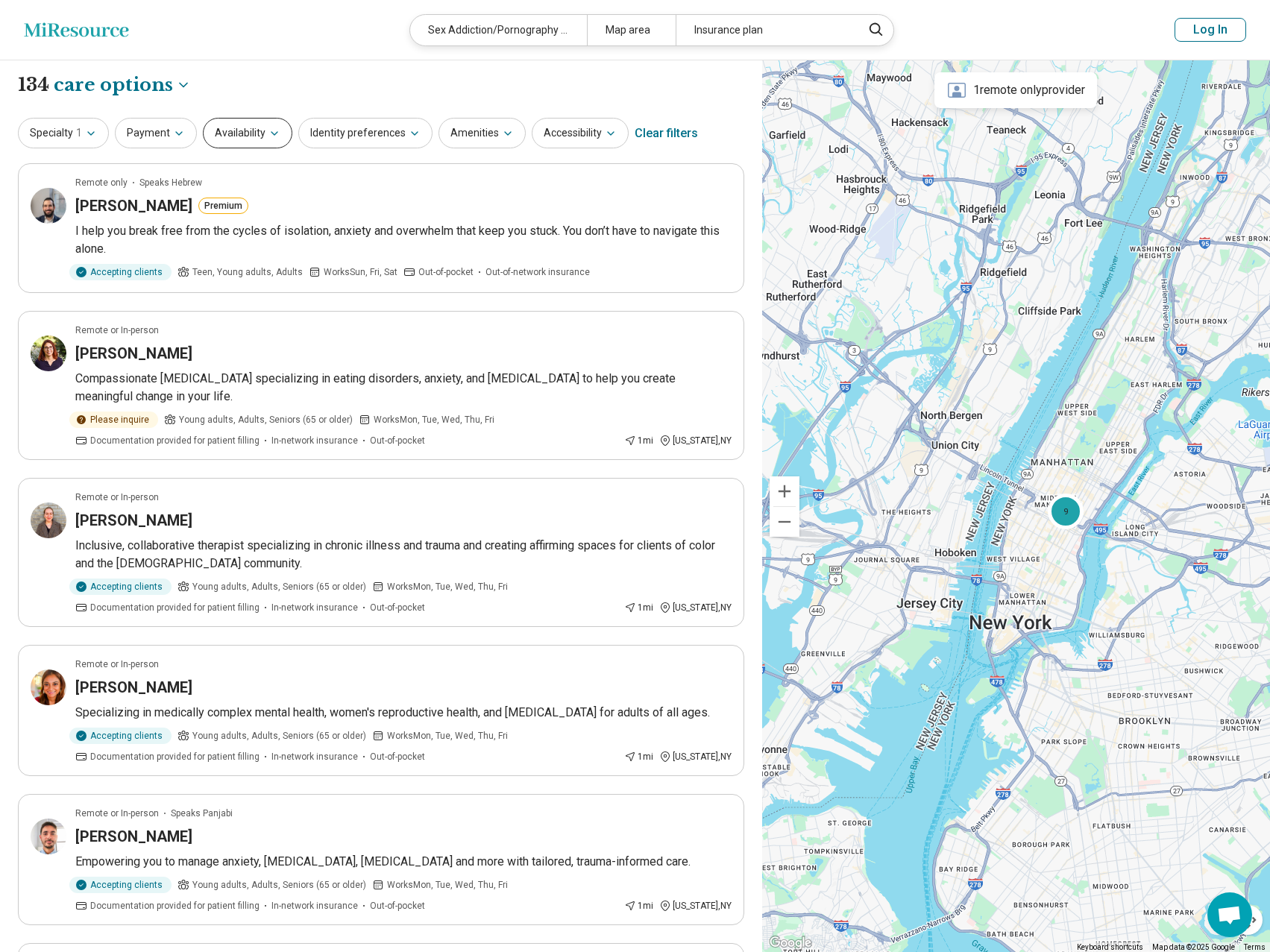
click at [263, 131] on button "Availability" at bounding box center [247, 133] width 90 height 31
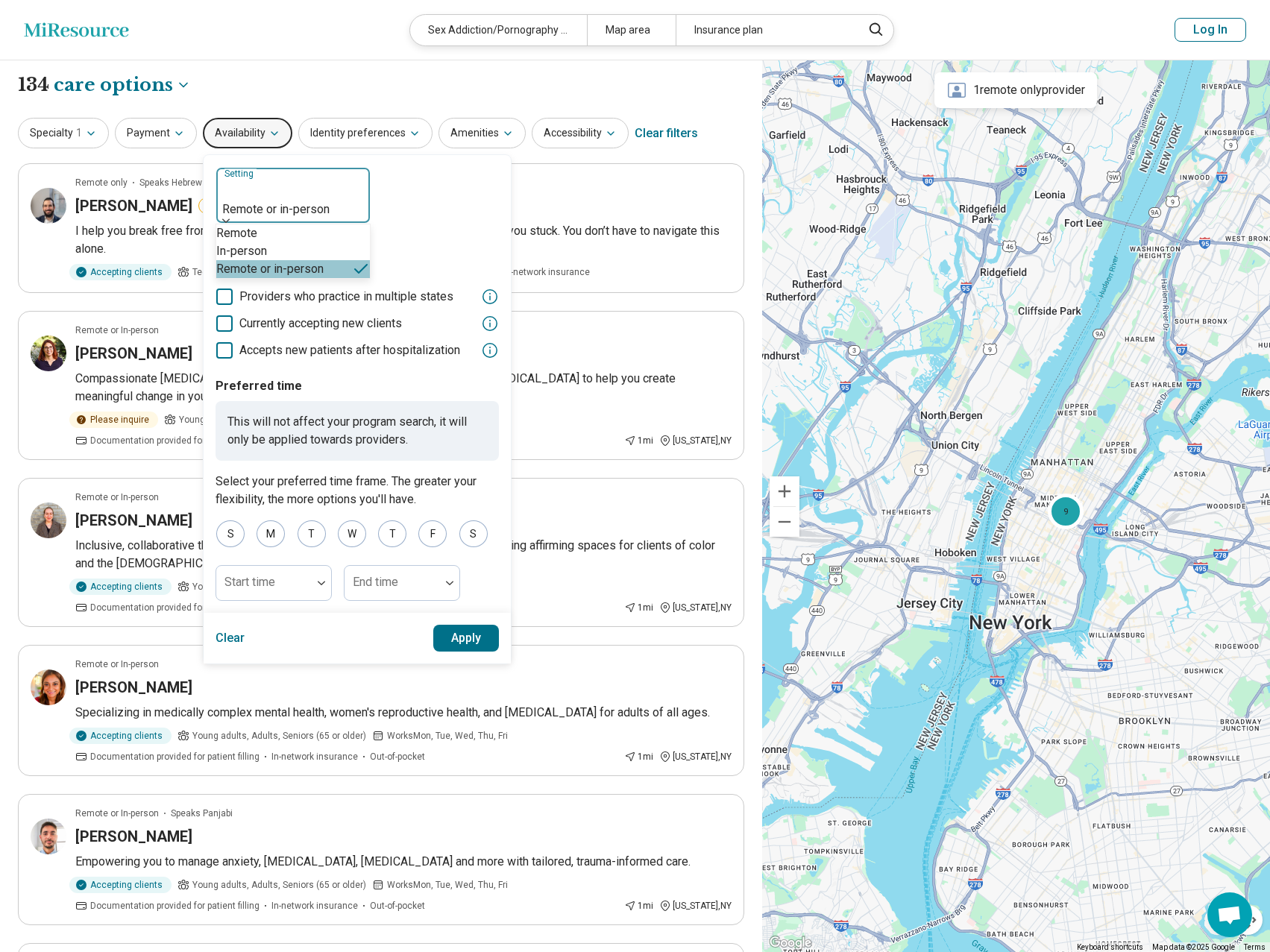
click at [341, 176] on div "Remote or in-person" at bounding box center [294, 194] width 154 height 51
click at [294, 251] on div "In-person" at bounding box center [294, 251] width 154 height 18
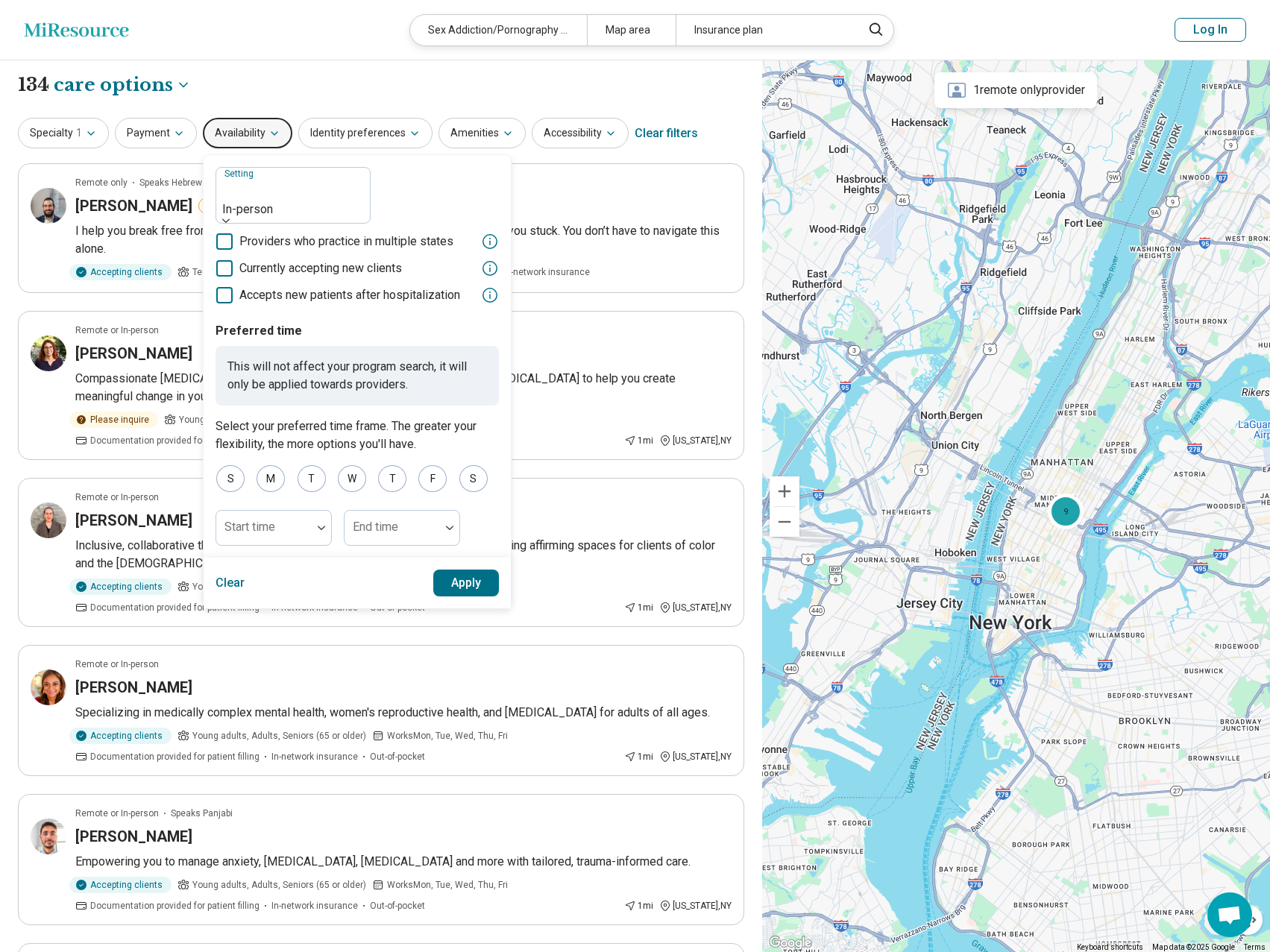
click at [217, 260] on icon at bounding box center [224, 268] width 17 height 17
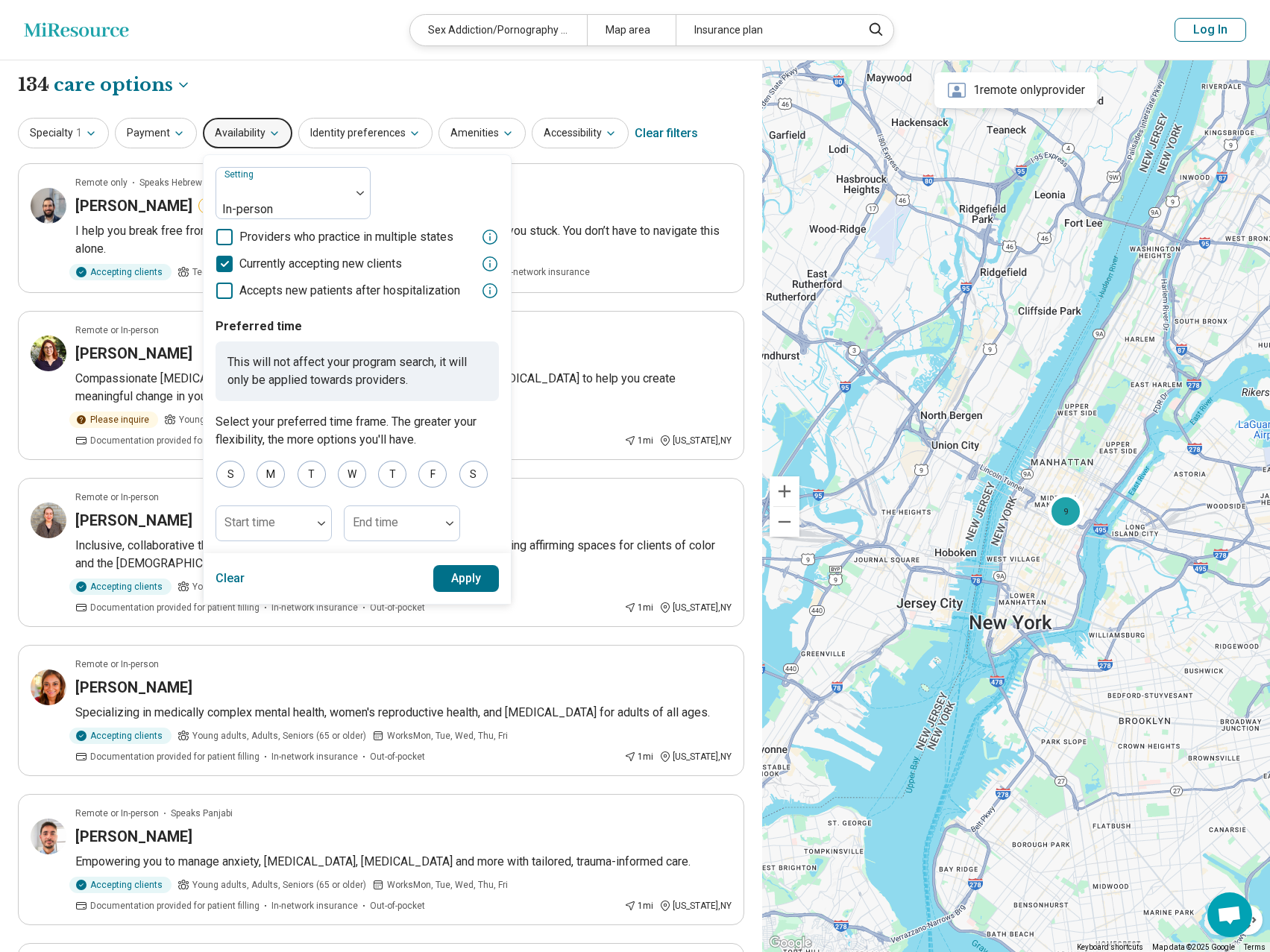
scroll to position [7, 0]
click at [478, 571] on button "Apply" at bounding box center [466, 579] width 67 height 27
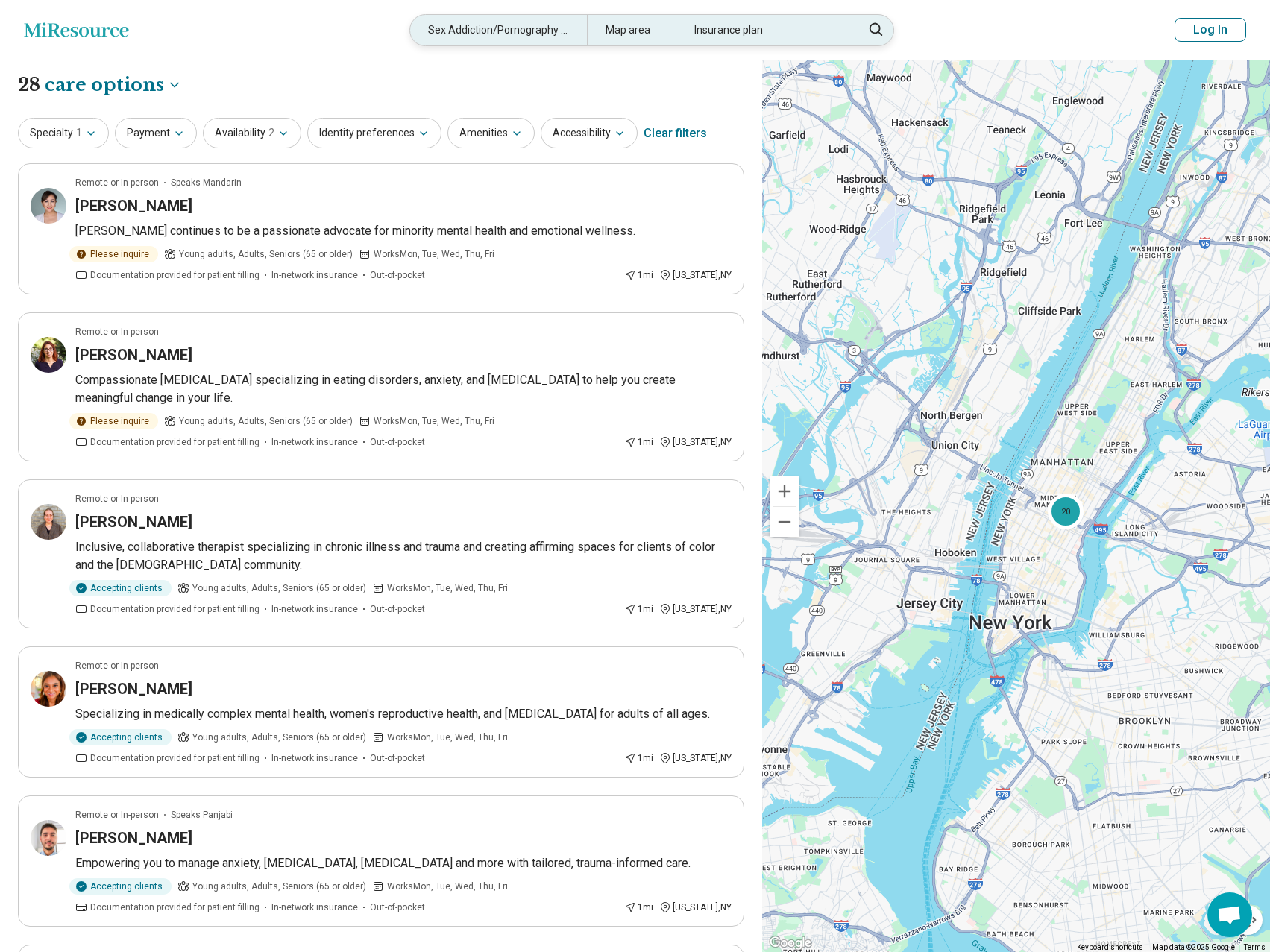
click at [648, 36] on div "Map area" at bounding box center [631, 30] width 89 height 31
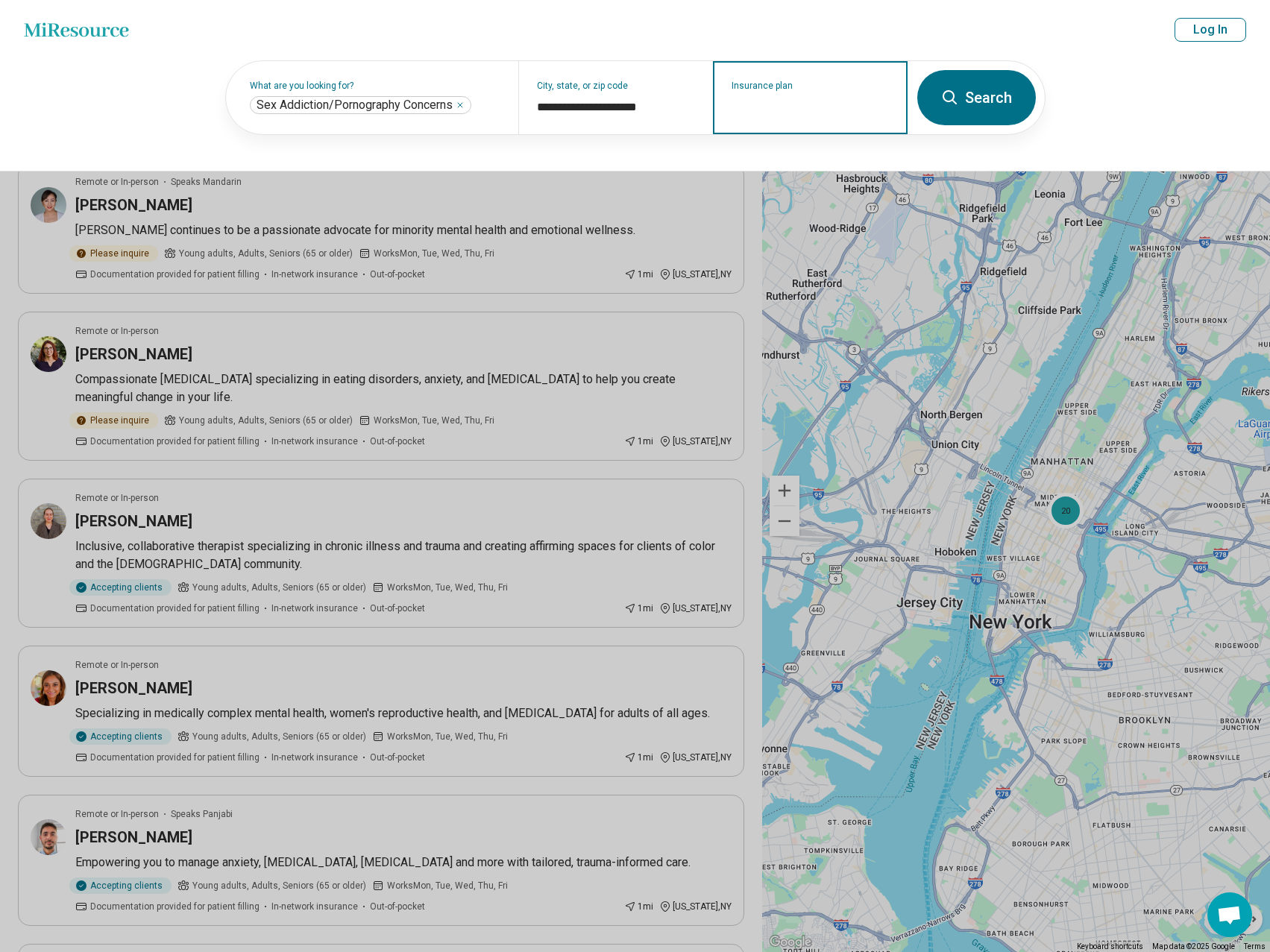
click at [777, 106] on input "Insurance plan" at bounding box center [810, 107] width 158 height 18
click at [965, 106] on button "Search" at bounding box center [976, 98] width 118 height 56
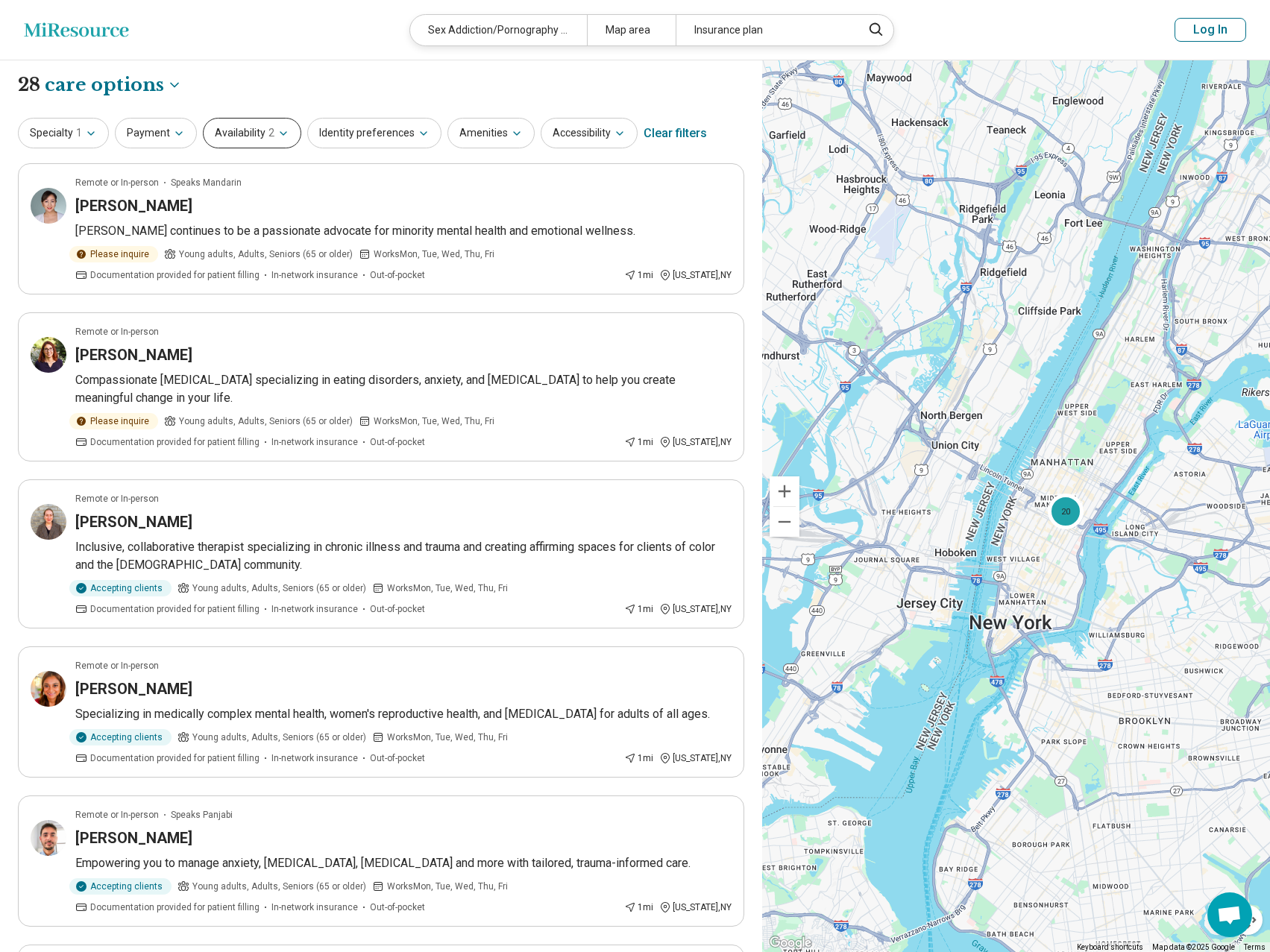
click at [278, 132] on icon "button" at bounding box center [283, 133] width 12 height 12
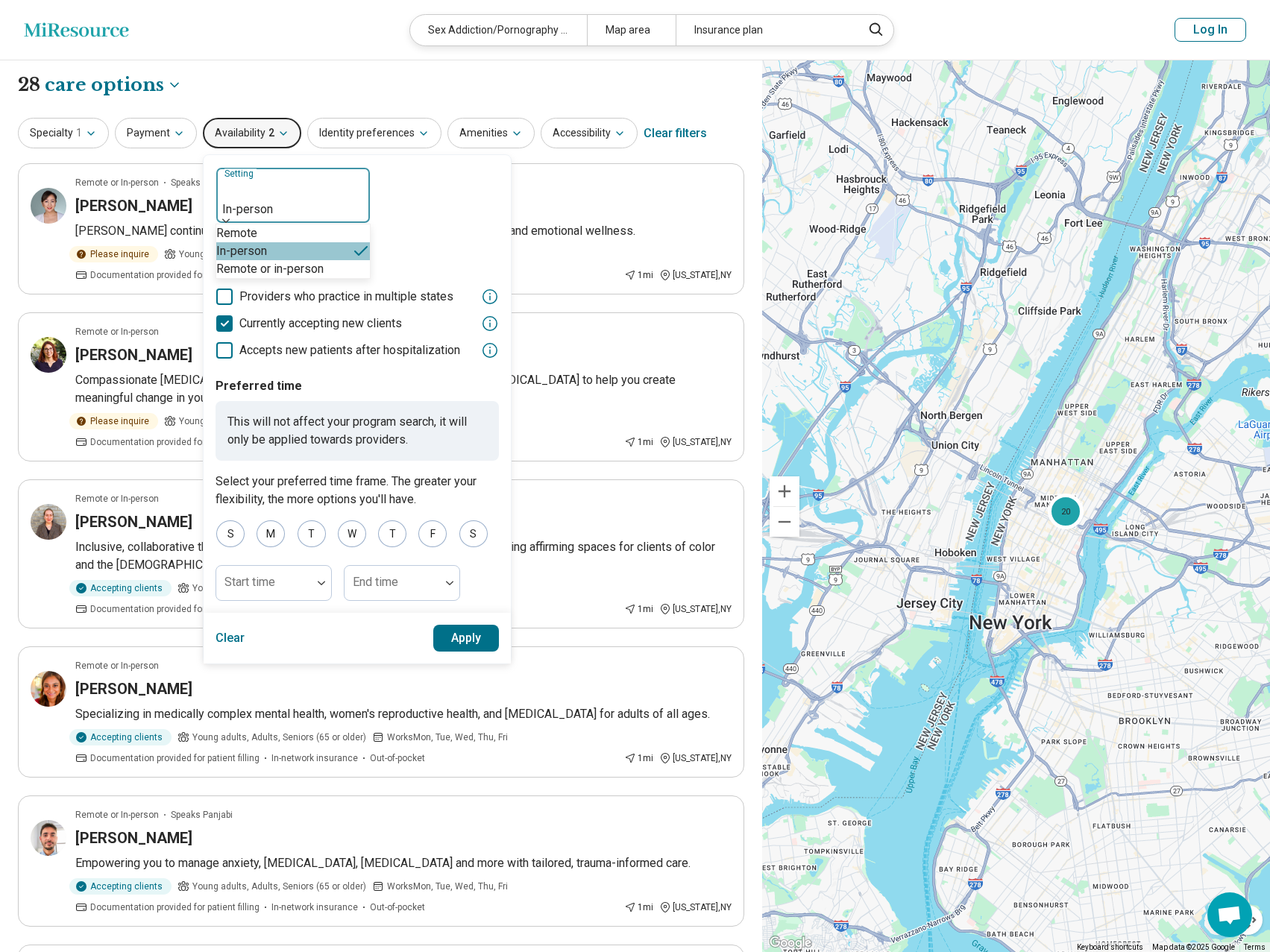
click at [230, 218] on img at bounding box center [225, 221] width 7 height 5
click at [330, 278] on div "Remote or in-person" at bounding box center [294, 269] width 154 height 18
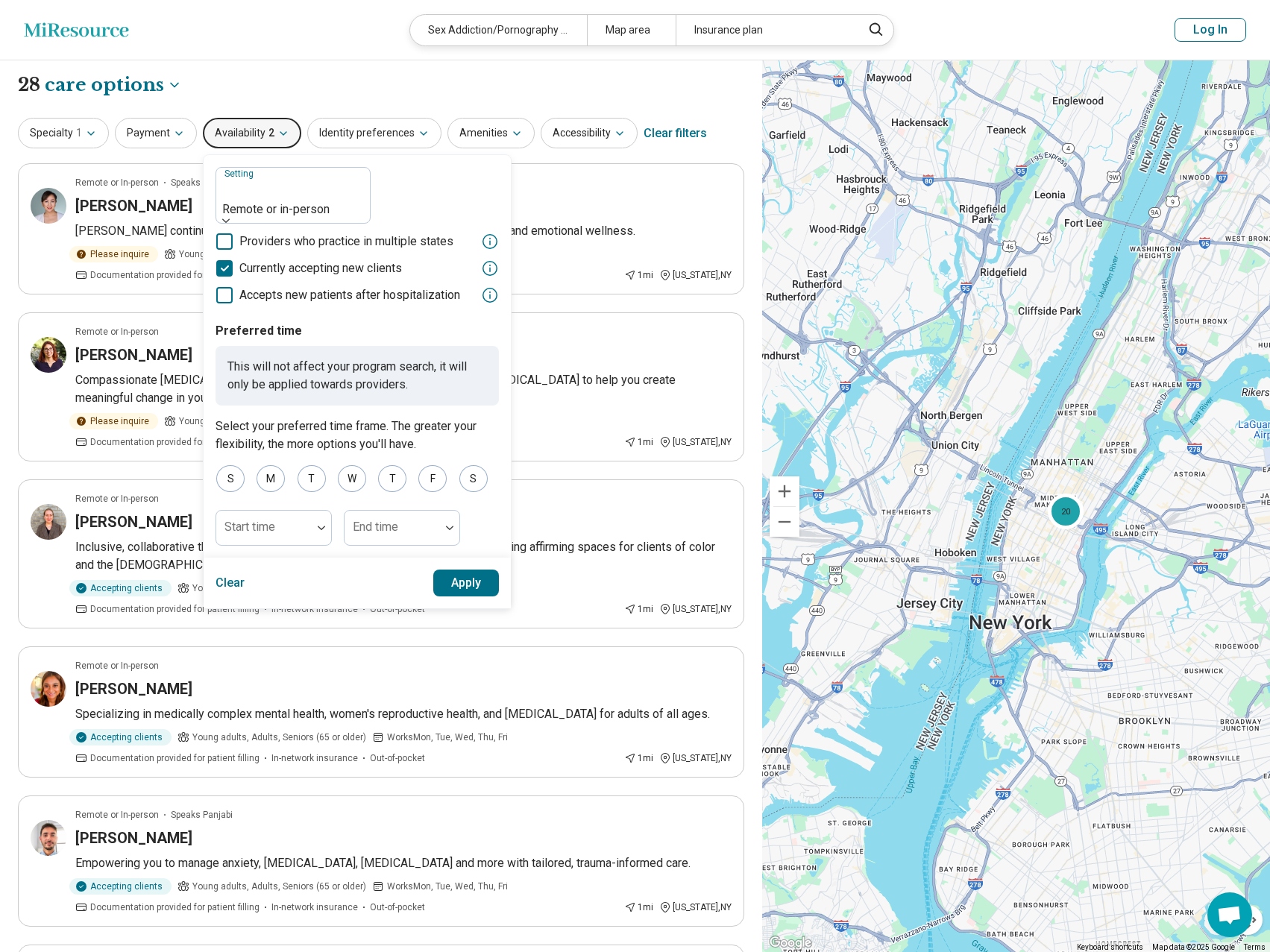
click at [433, 570] on button "Apply" at bounding box center [466, 583] width 67 height 27
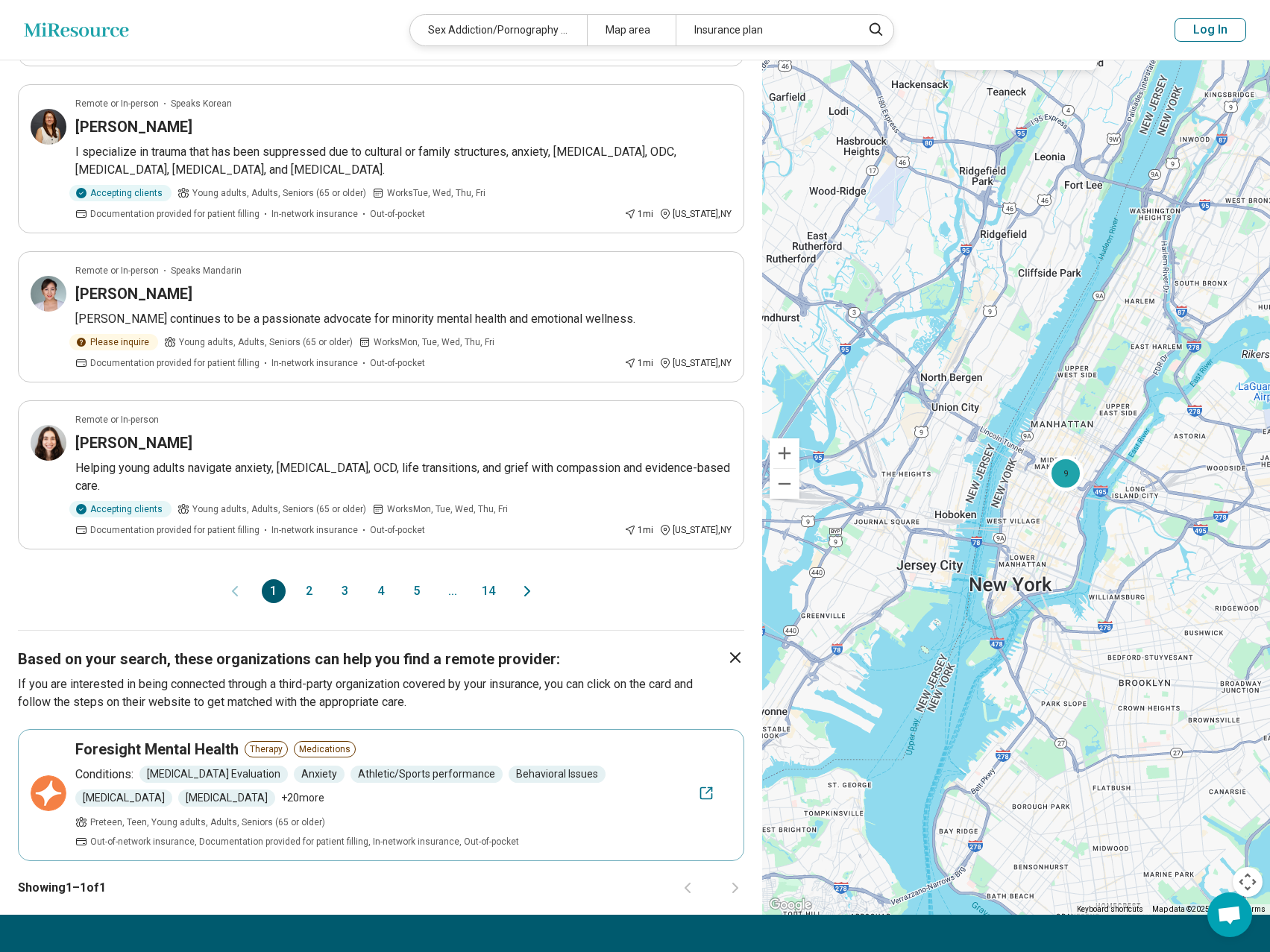
scroll to position [1469, 0]
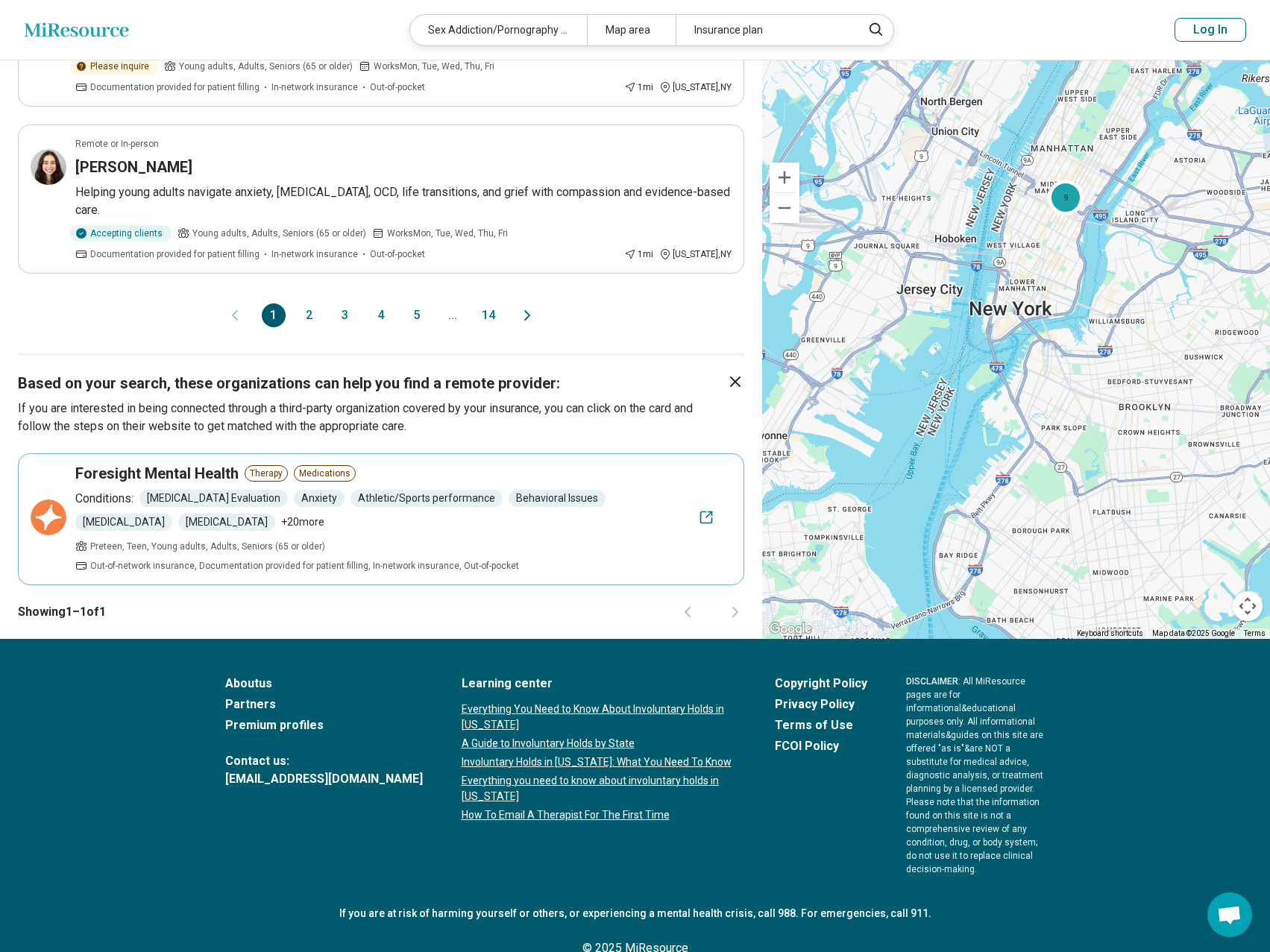
click at [305, 328] on button "2" at bounding box center [309, 316] width 24 height 24
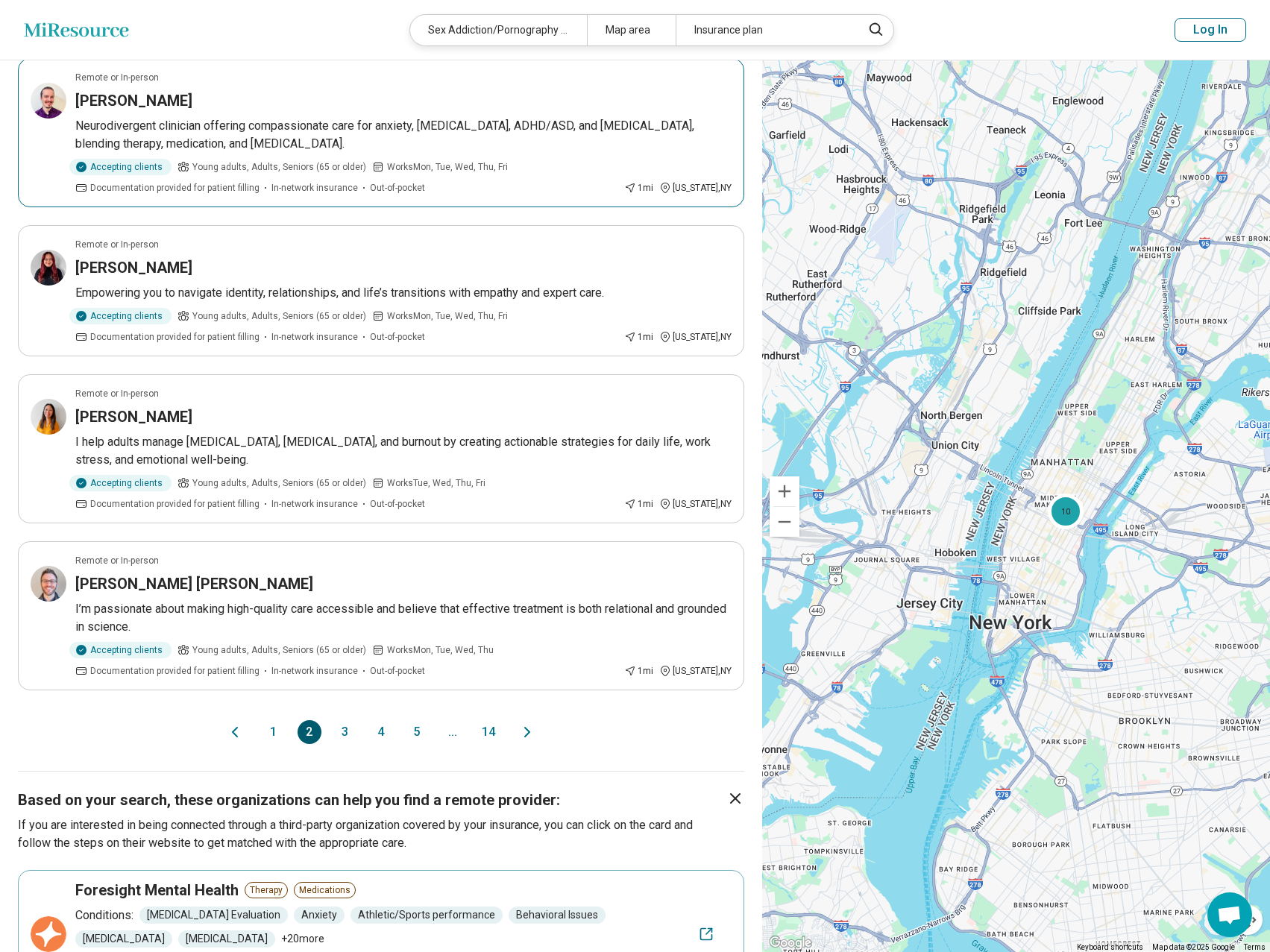
scroll to position [1119, 0]
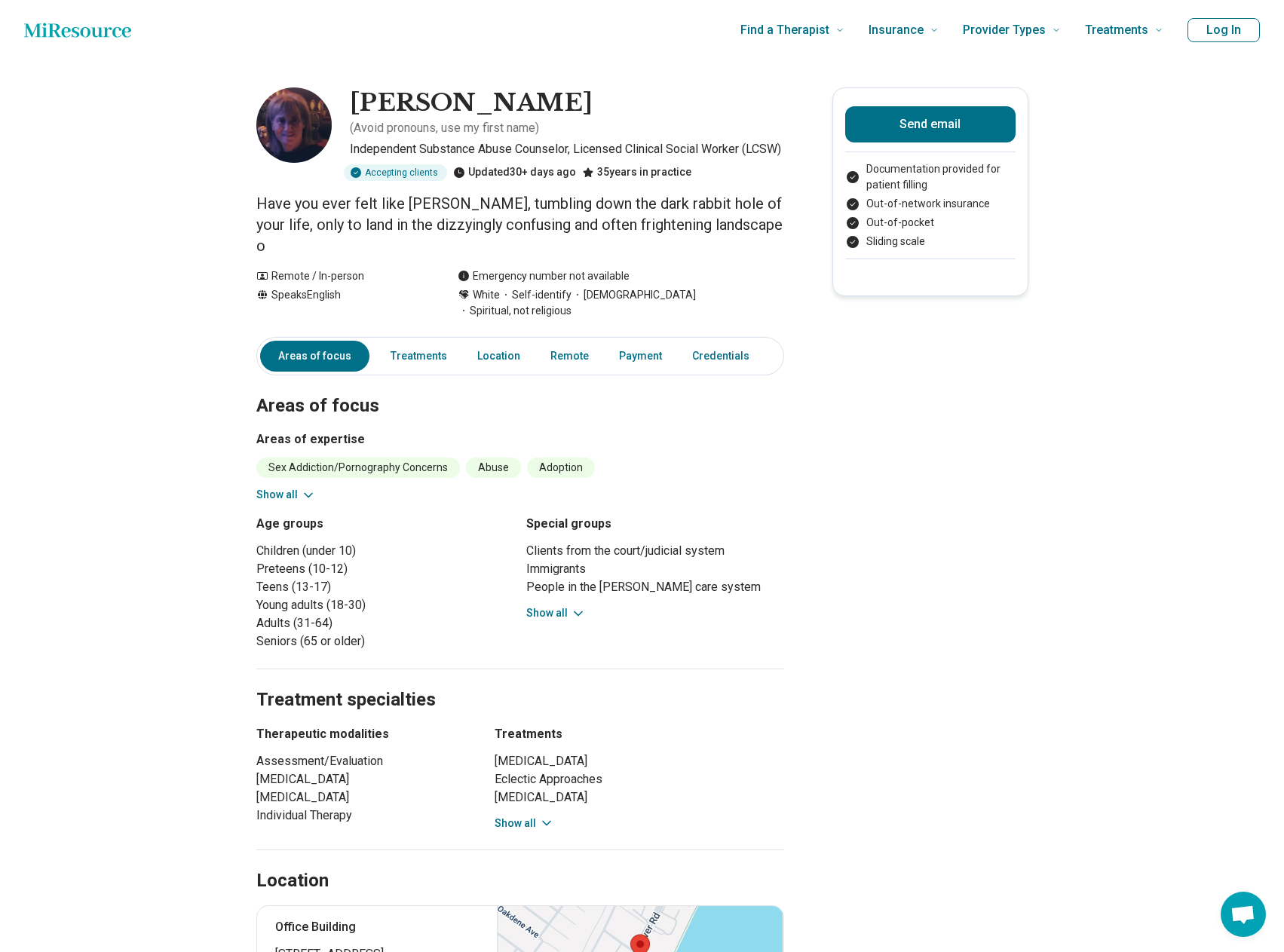
drag, startPoint x: 355, startPoint y: 100, endPoint x: 549, endPoint y: 99, distance: 194.0
click at [549, 99] on h1 "[PERSON_NAME]" at bounding box center [471, 103] width 243 height 31
copy h1 "[PERSON_NAME]"
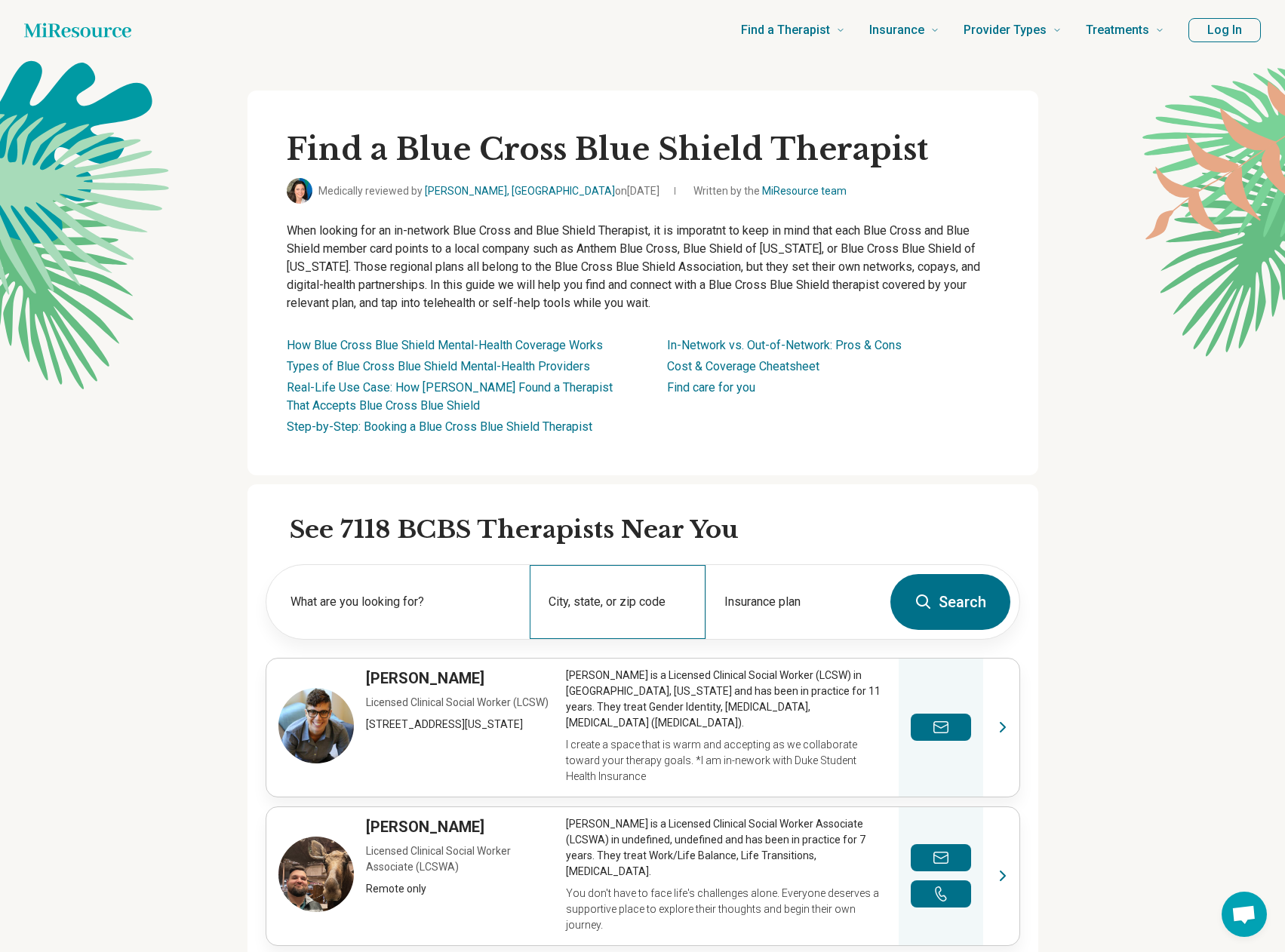
click at [612, 590] on div "City, state, or zip code" at bounding box center [617, 602] width 176 height 74
type input "*****"
click at [890, 574] on button "Search" at bounding box center [950, 602] width 120 height 56
click at [579, 610] on input "City, state, or zip code" at bounding box center [617, 612] width 139 height 18
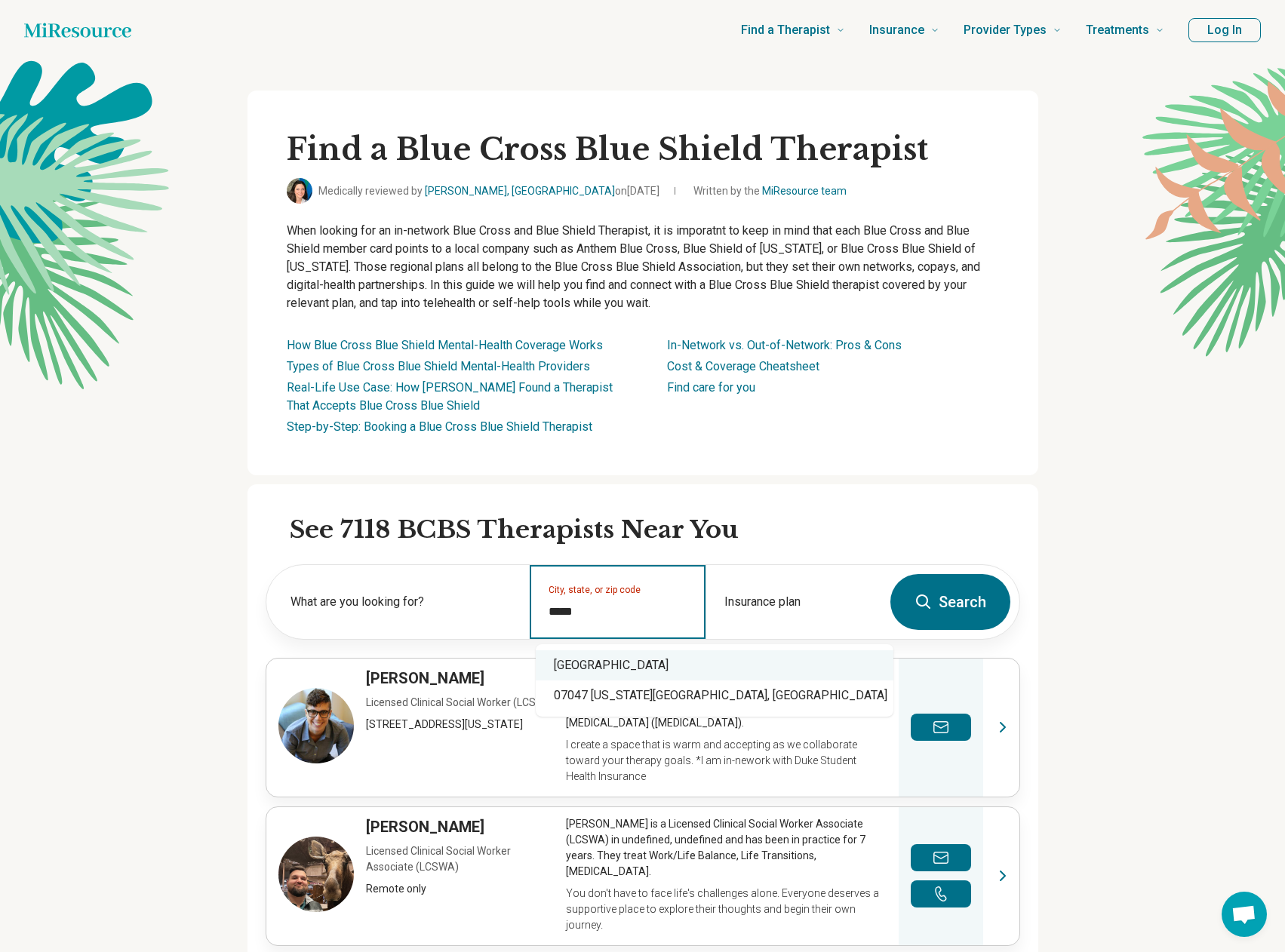
click at [592, 662] on div "[GEOGRAPHIC_DATA]" at bounding box center [714, 665] width 358 height 31
type input "**********"
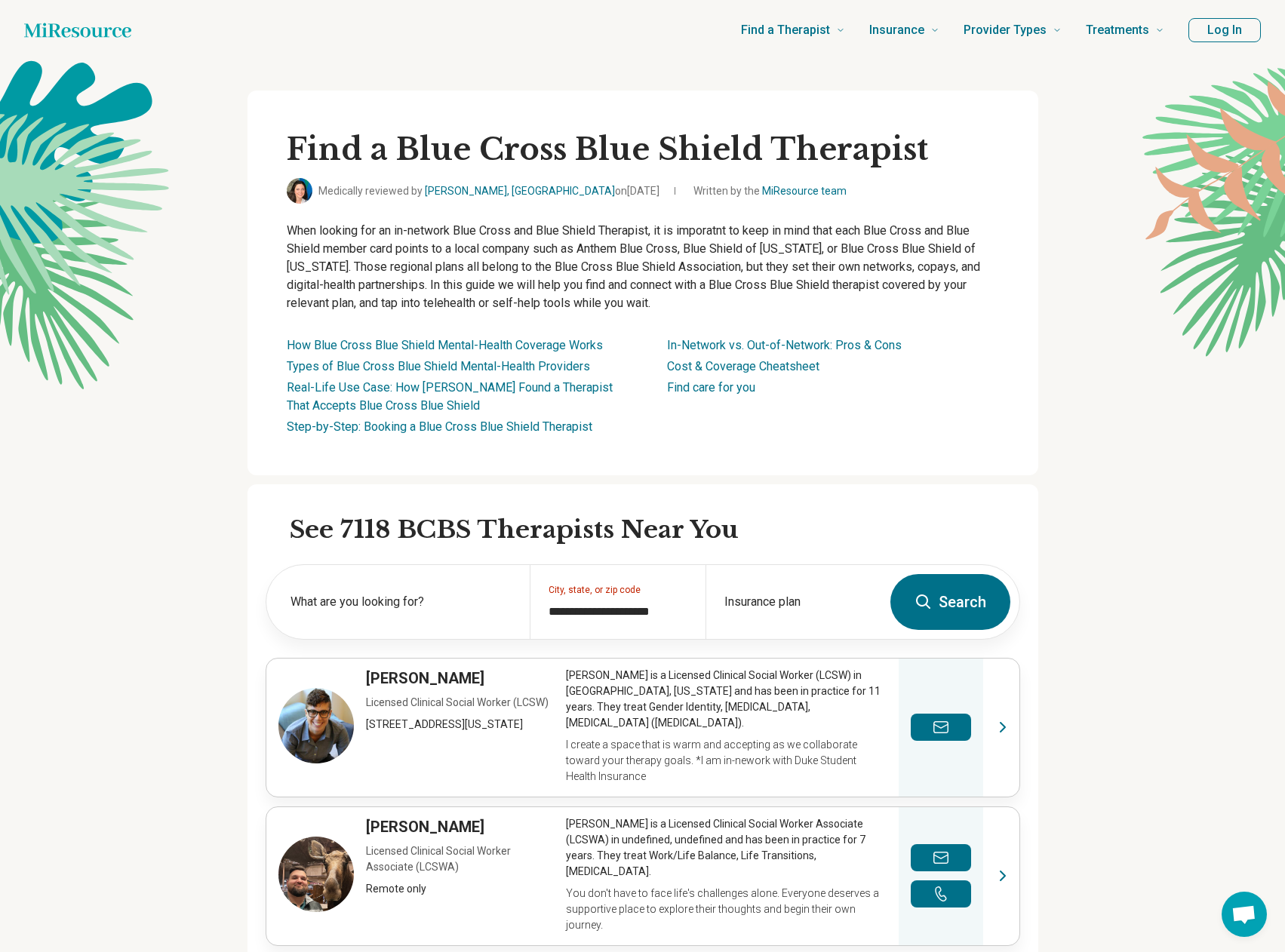
click at [954, 600] on button "Search" at bounding box center [950, 602] width 120 height 56
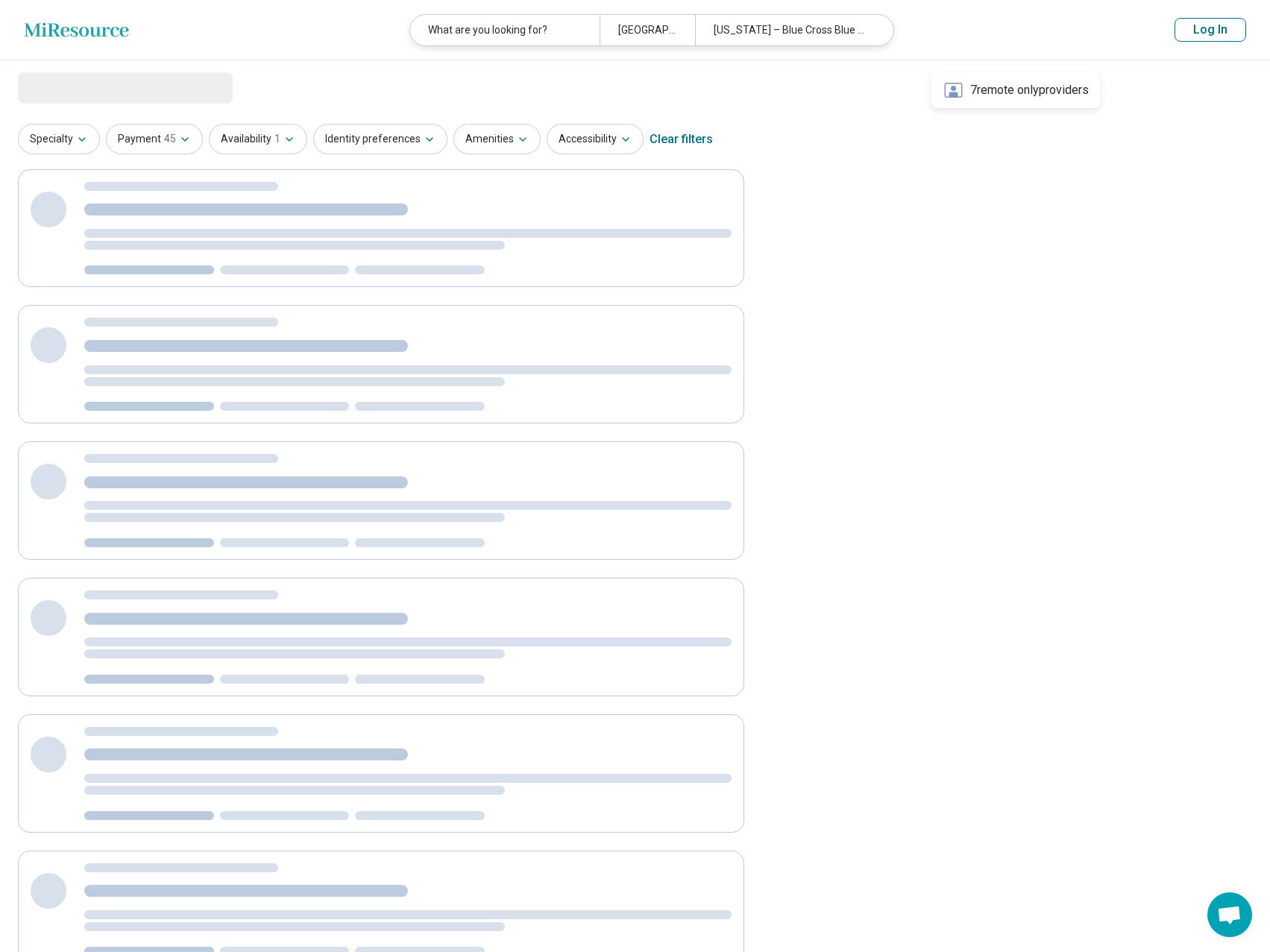
select select "***"
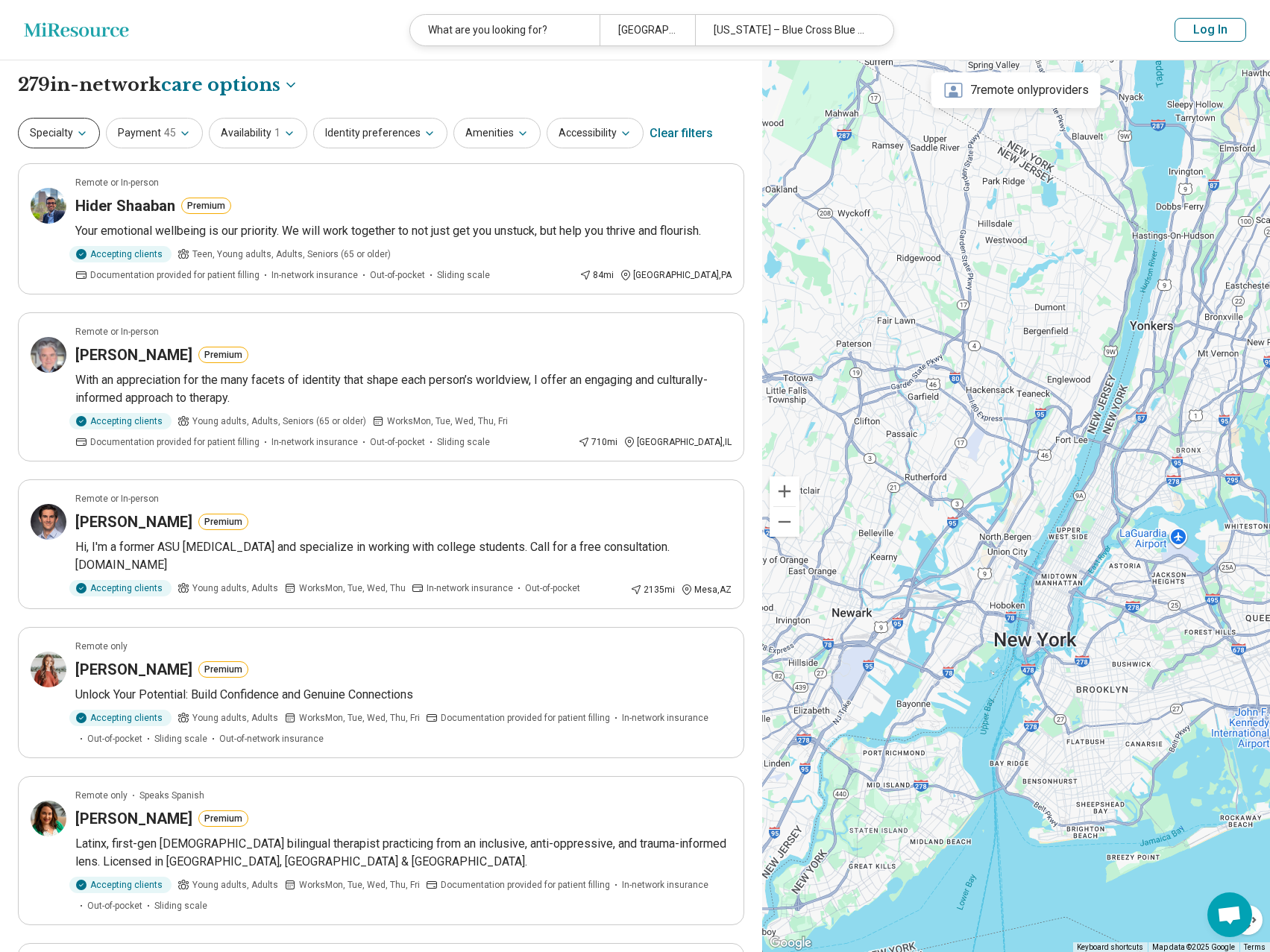
click at [76, 131] on icon "button" at bounding box center [82, 133] width 12 height 12
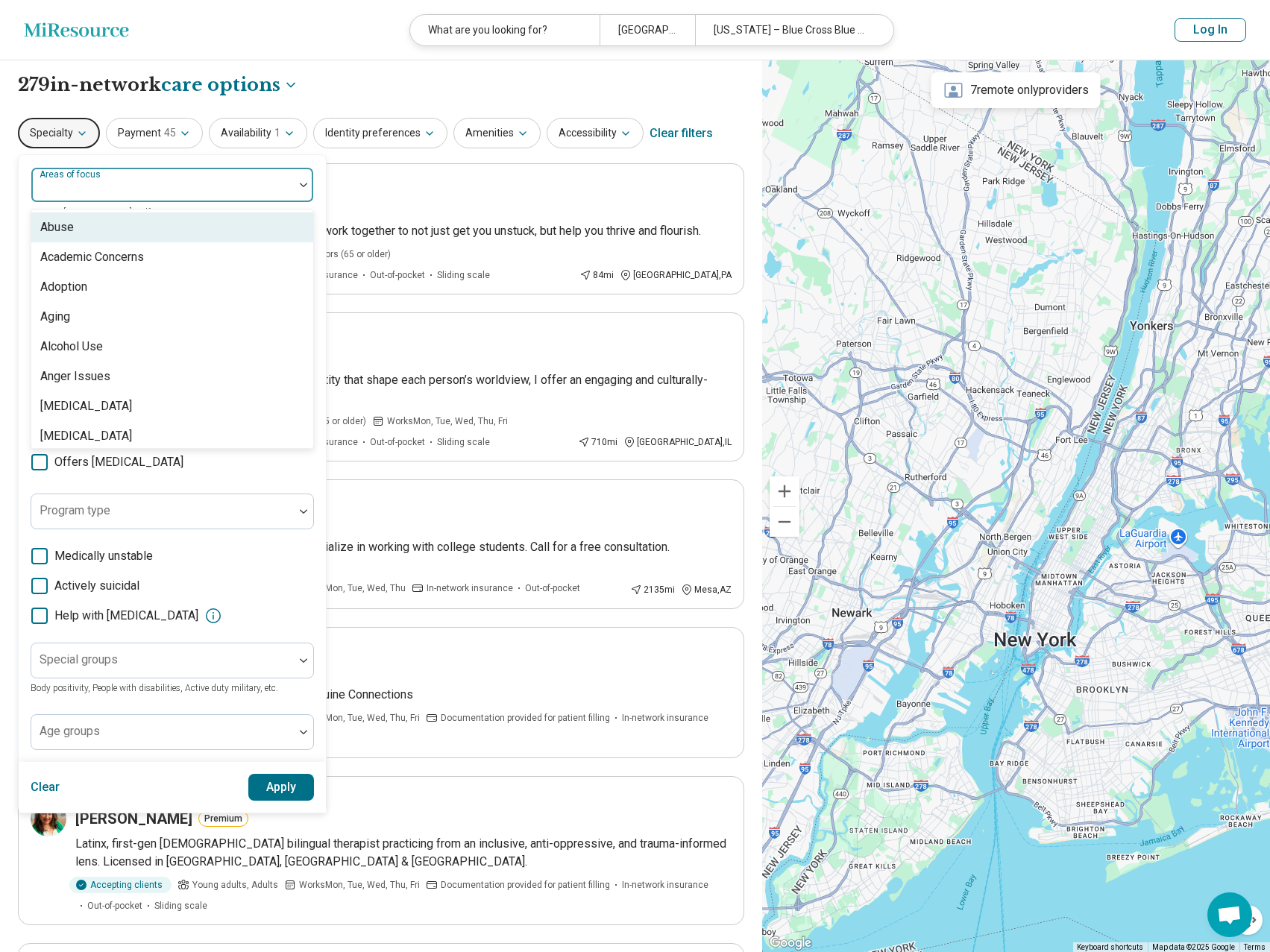
click at [95, 175] on div "Areas of focus" at bounding box center [172, 185] width 283 height 36
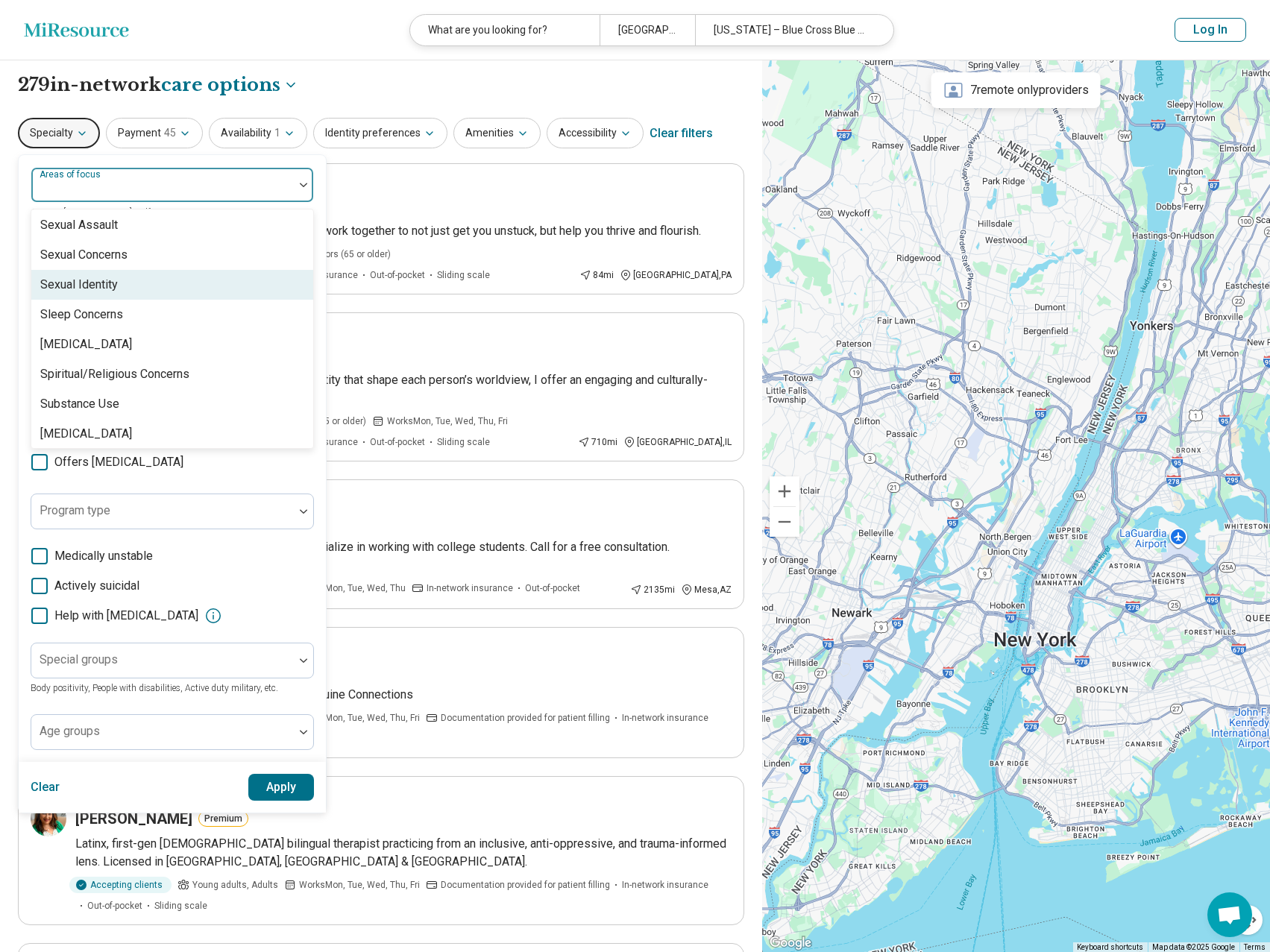
scroll to position [2637, 0]
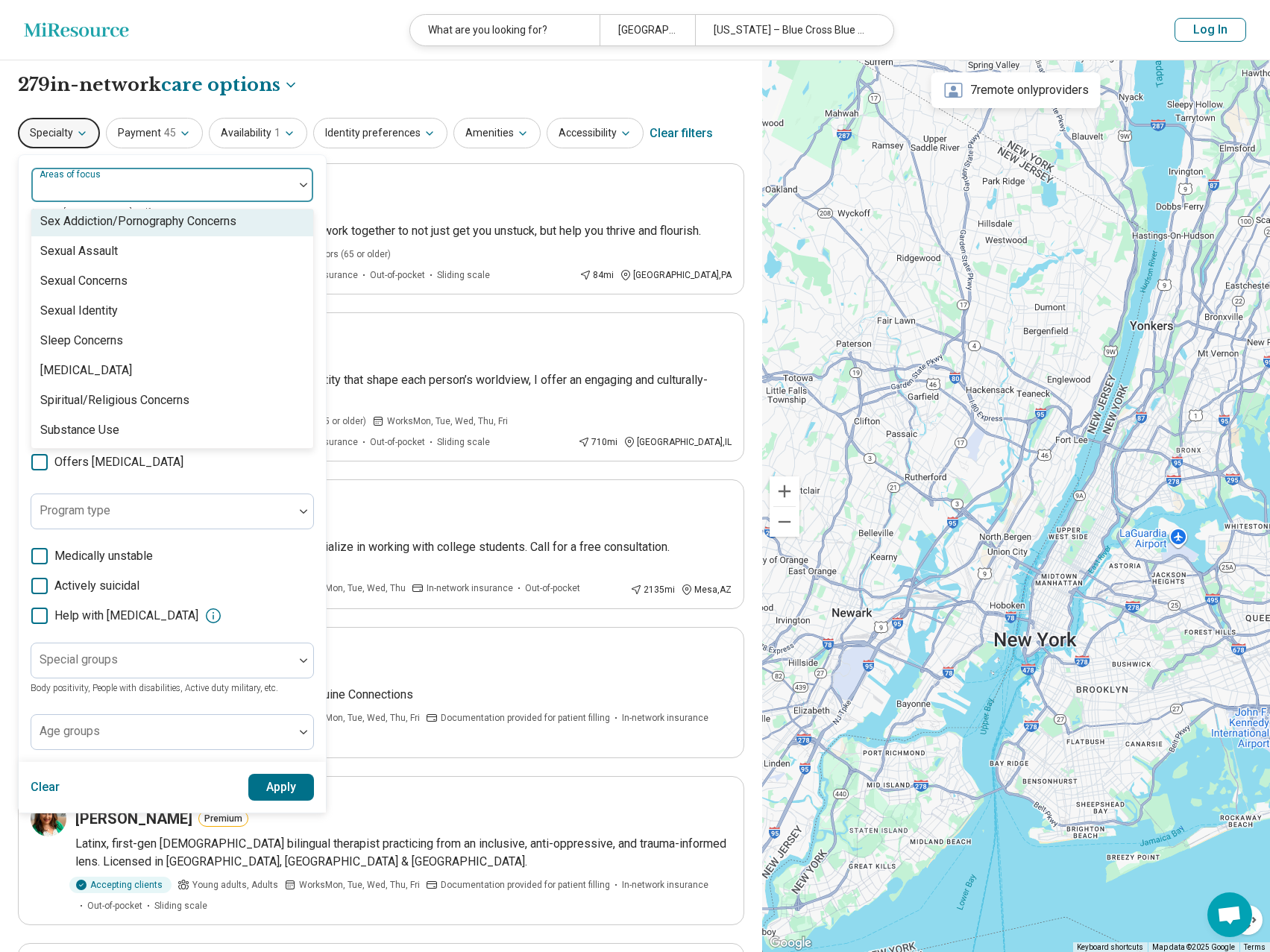
click at [137, 228] on div "Sex Addiction/Pornography Concerns" at bounding box center [138, 221] width 196 height 18
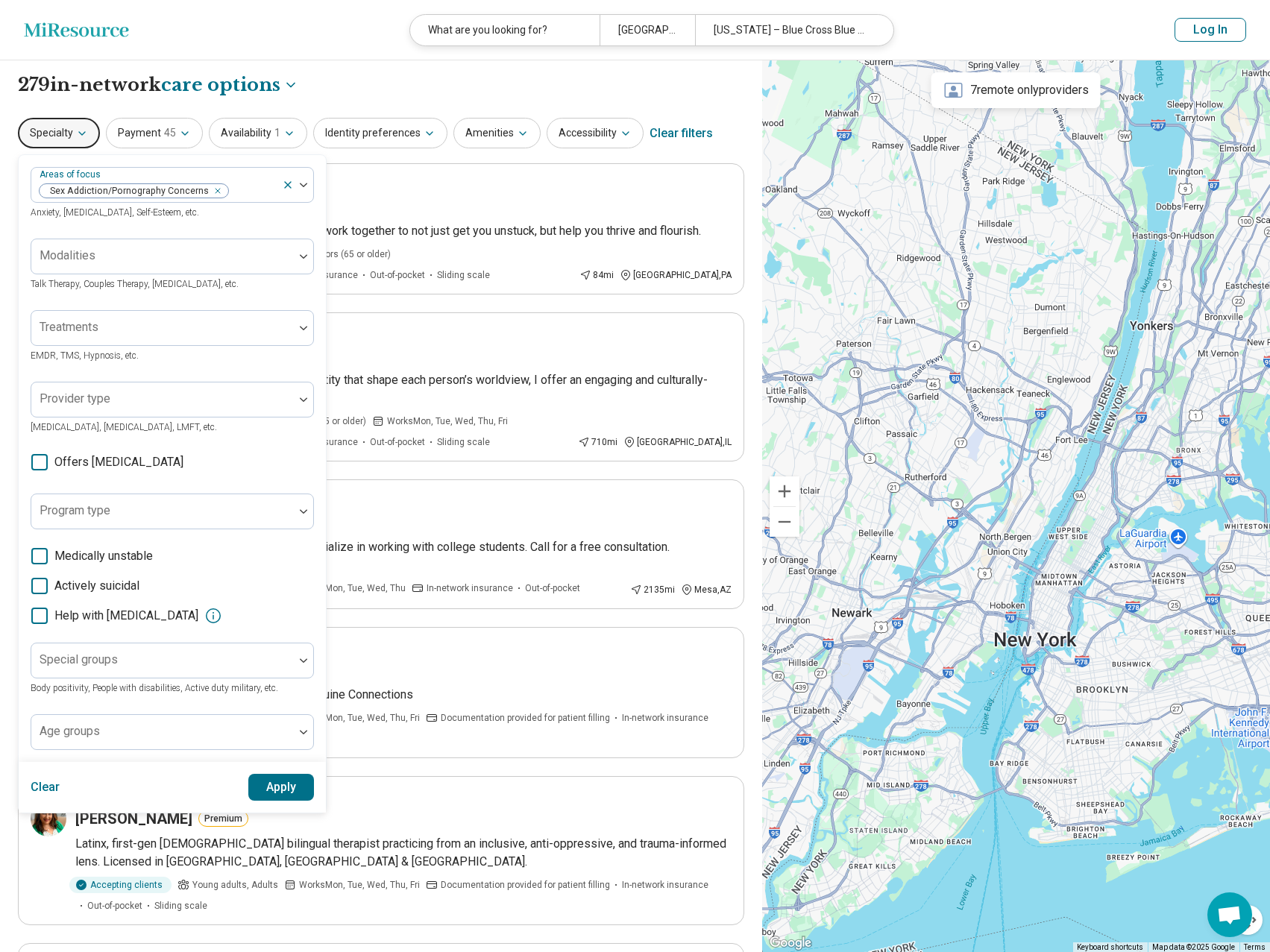
click at [296, 787] on button "Apply" at bounding box center [282, 788] width 67 height 27
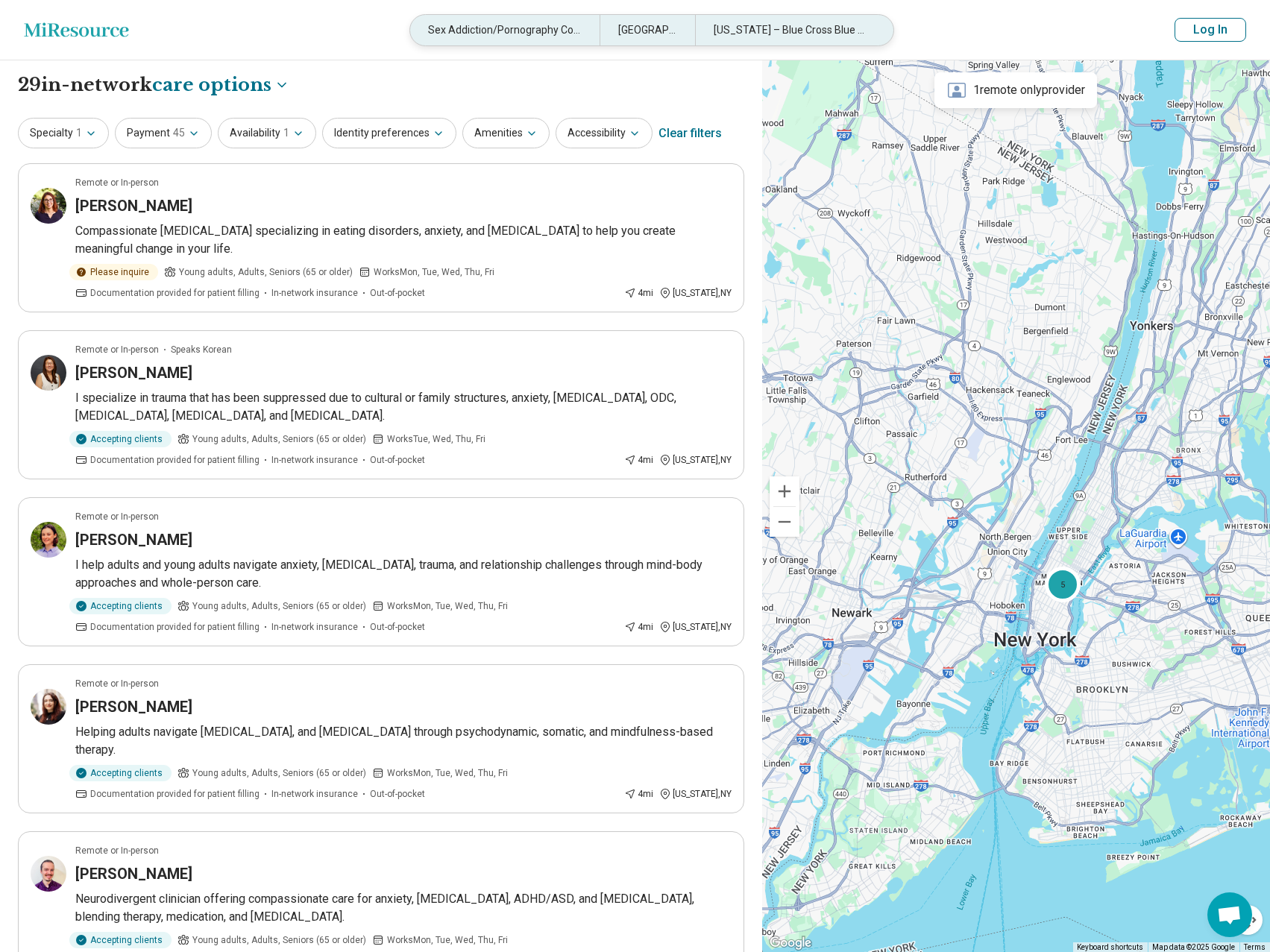
click at [852, 31] on div "[US_STATE] – Blue Cross Blue Shield" at bounding box center [789, 30] width 190 height 31
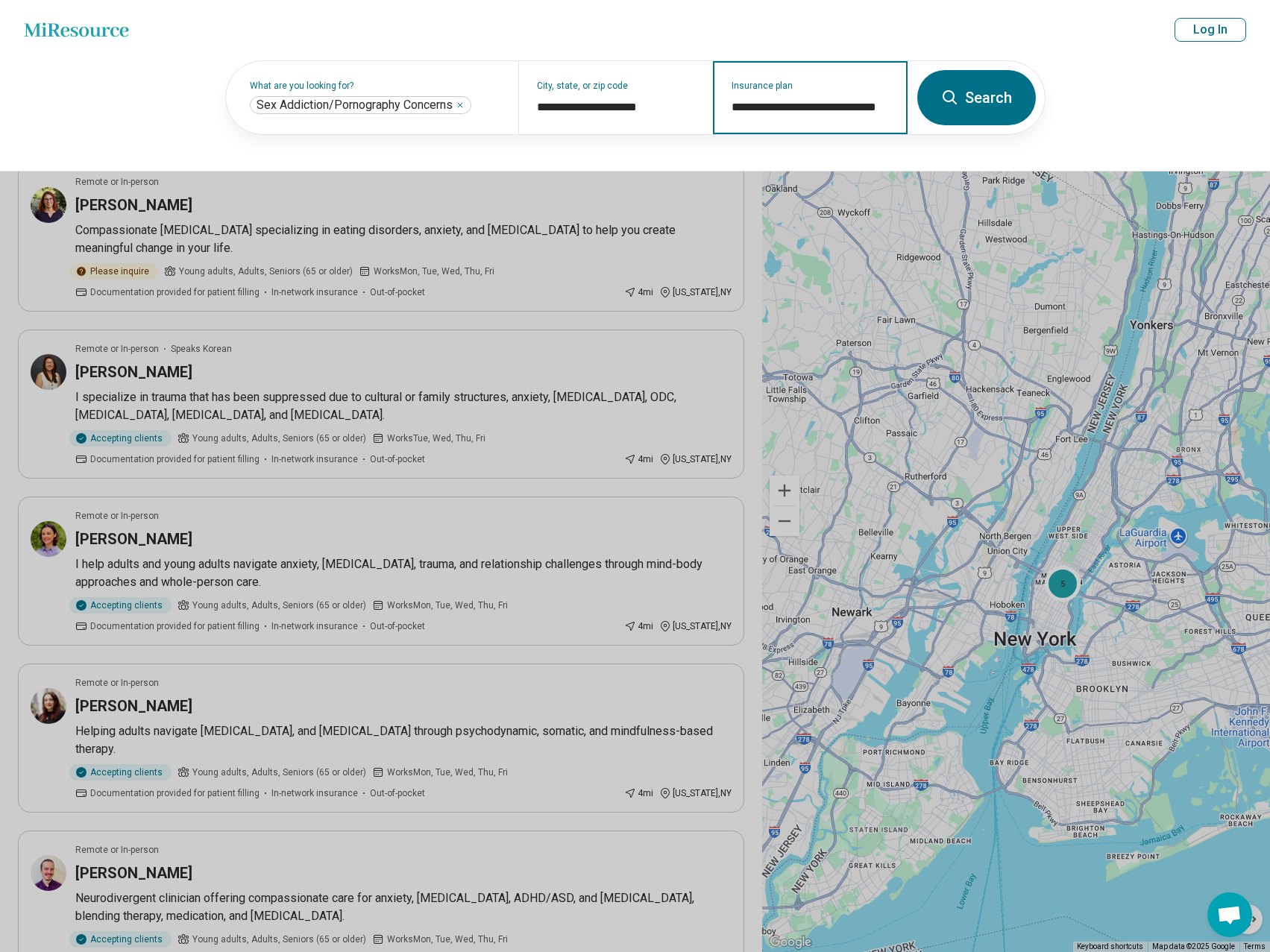
click at [880, 115] on input "**********" at bounding box center [810, 107] width 158 height 18
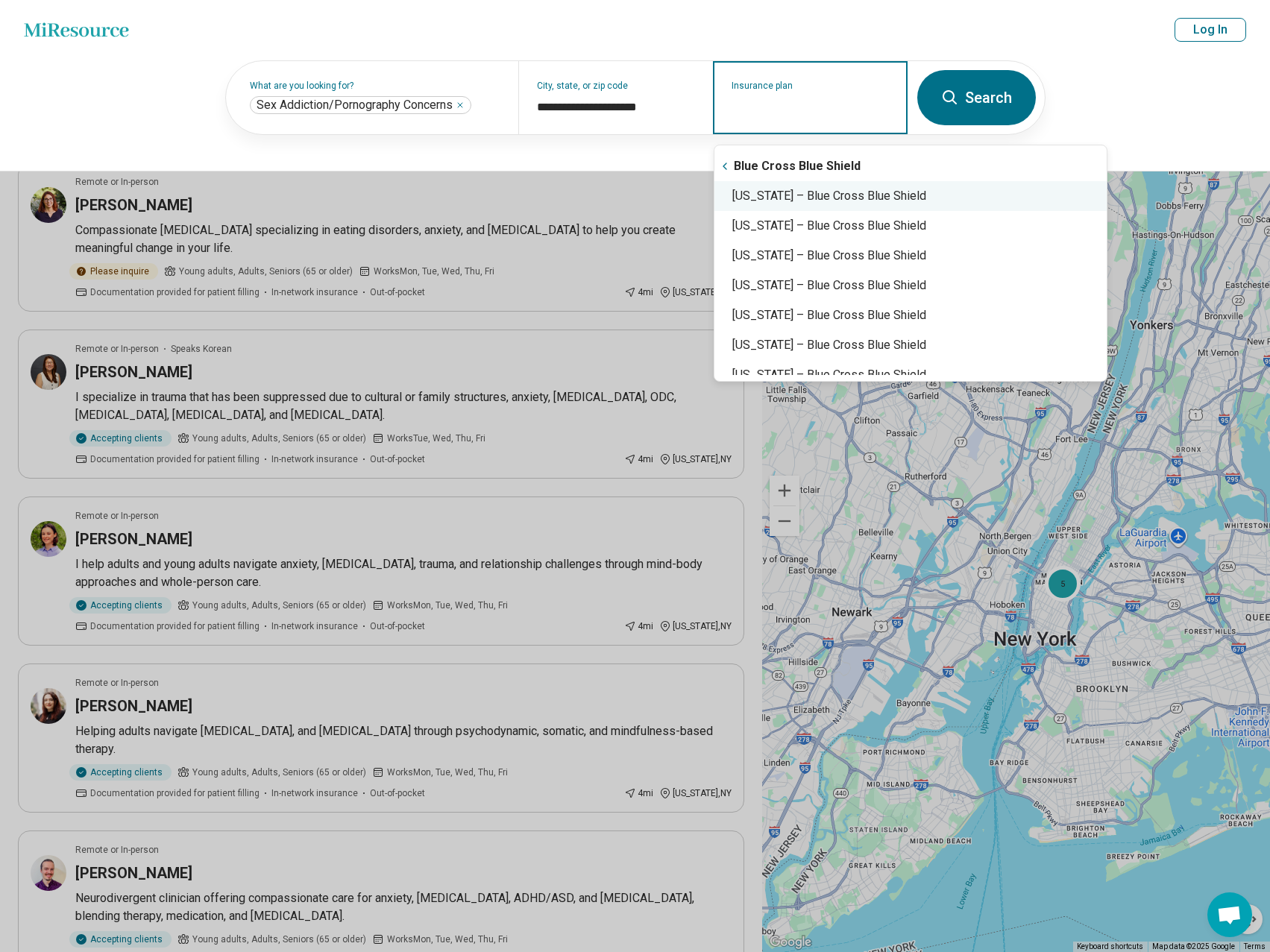
click at [892, 194] on div "New Jersey – Blue Cross Blue Shield" at bounding box center [911, 196] width 392 height 30
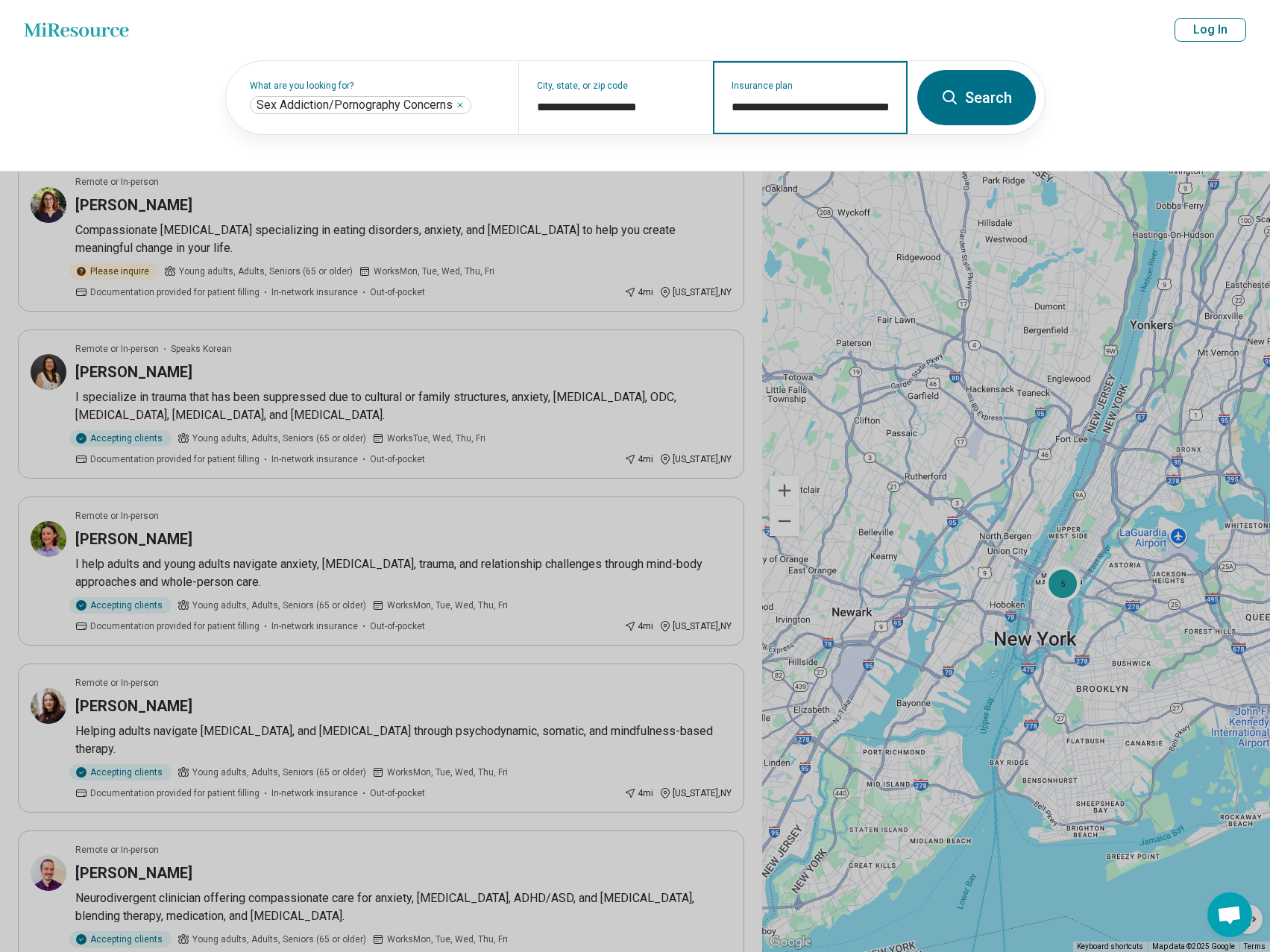
type input "**********"
click at [965, 100] on button "Search" at bounding box center [976, 98] width 118 height 56
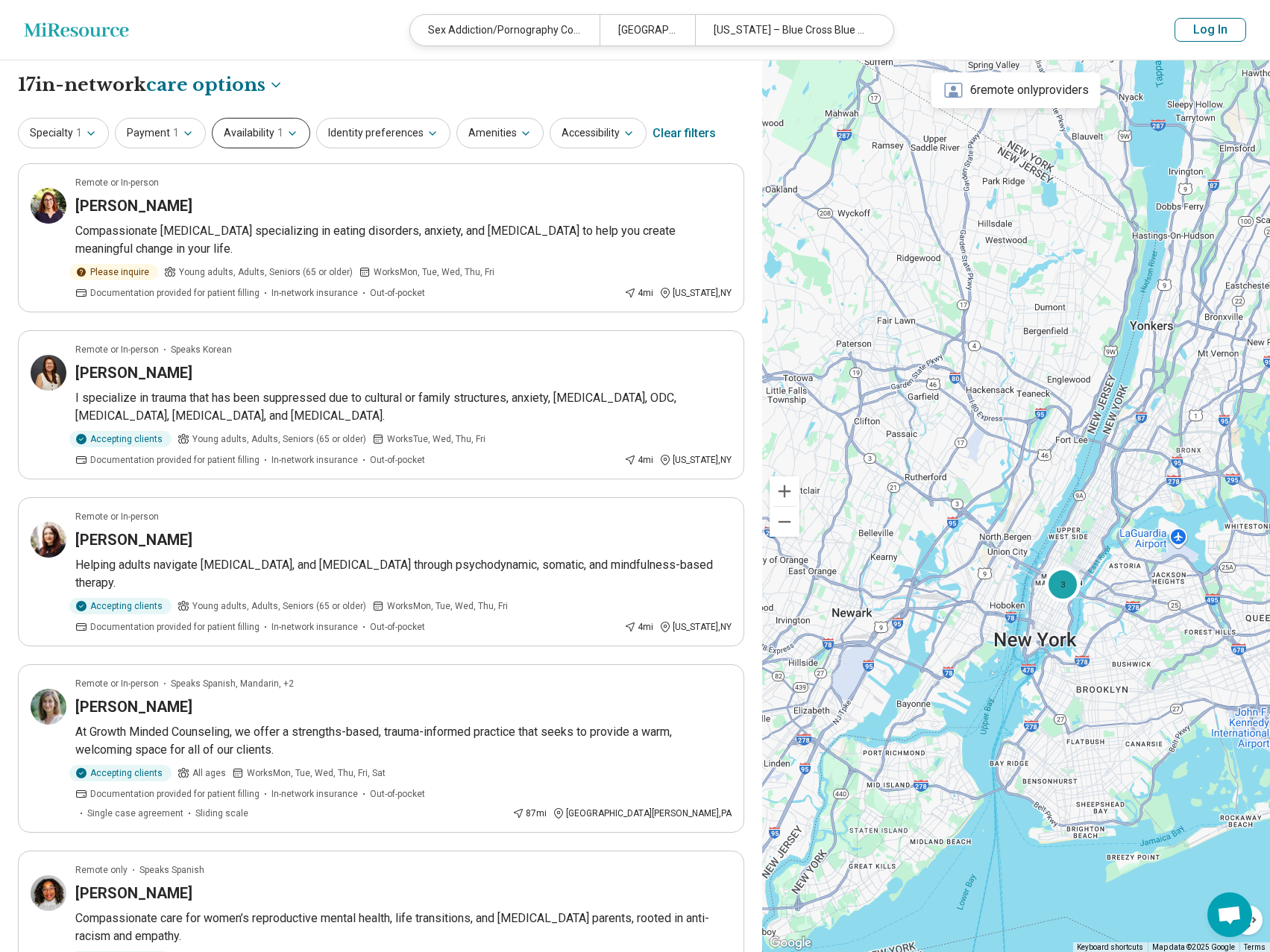
click at [291, 132] on icon "button" at bounding box center [292, 133] width 12 height 12
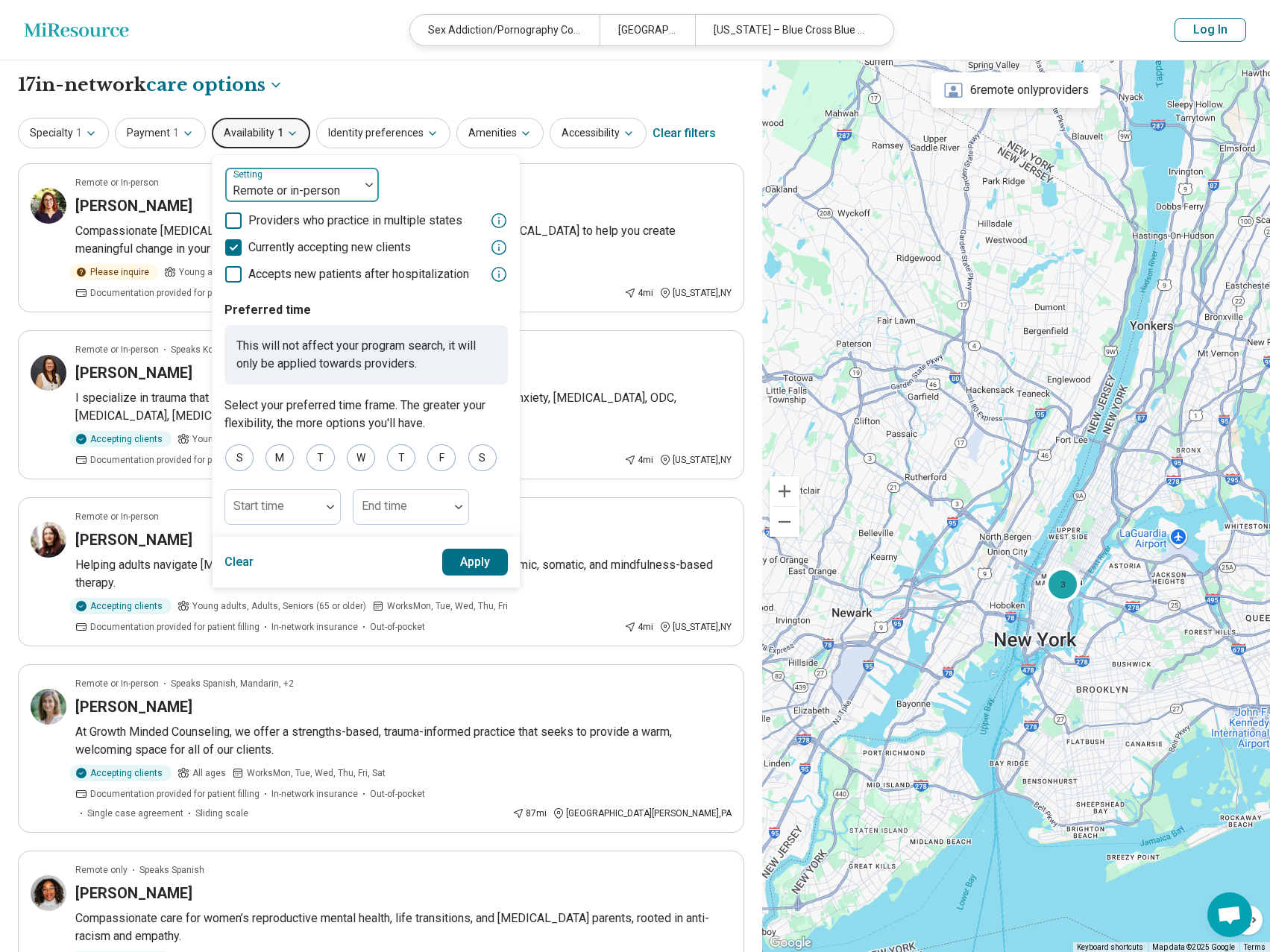
click at [348, 180] on div "Remote or in-person" at bounding box center [292, 184] width 134 height 33
click at [305, 264] on div "In-person" at bounding box center [302, 258] width 154 height 30
click at [482, 568] on button "Apply" at bounding box center [475, 562] width 67 height 27
